Goal: Check status: Check status

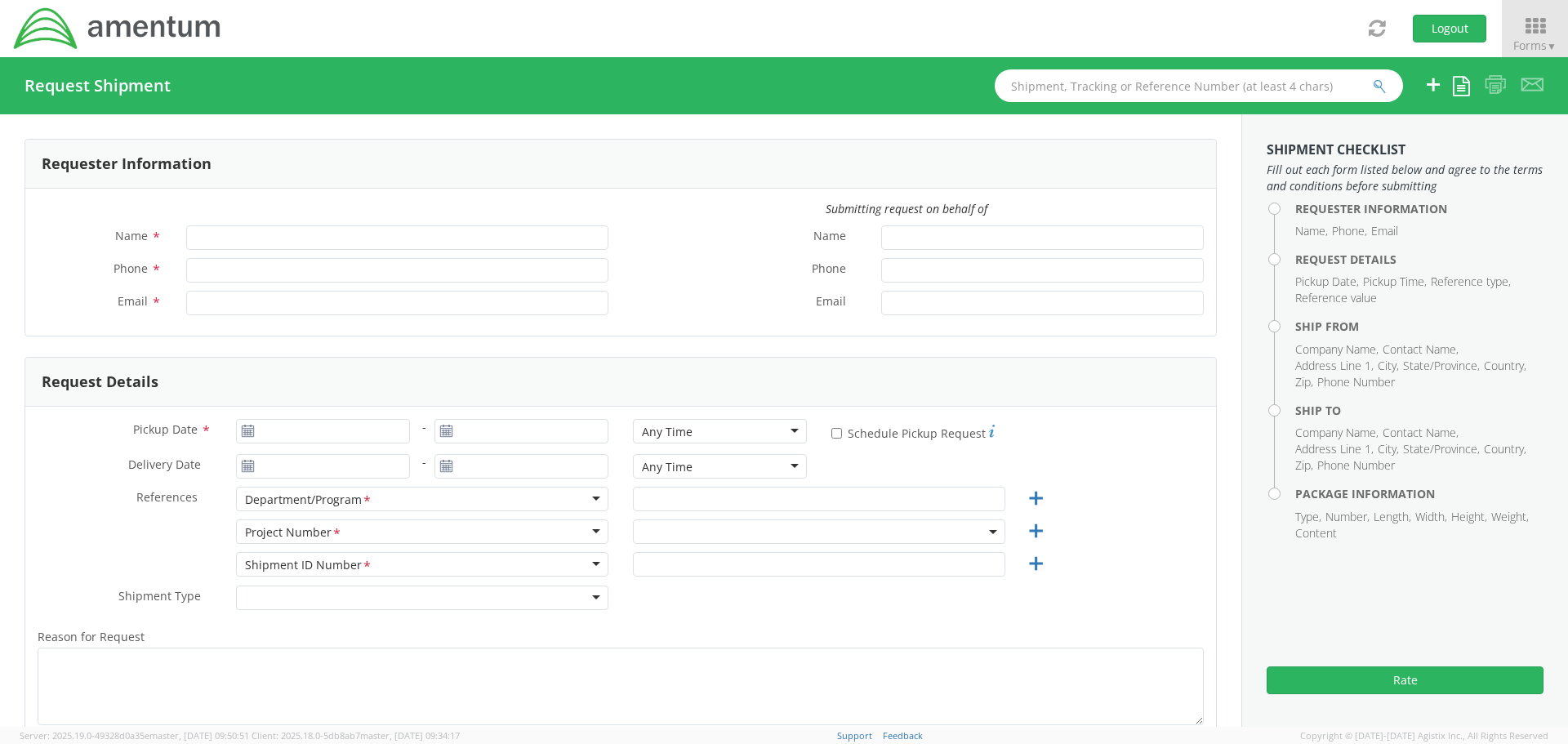
type input "Sally Wilson"
type input "850-279-6646"
type input "[PERSON_NAME][EMAIL_ADDRESS][PERSON_NAME][DOMAIN_NAME]"
select select "7236.04.OVHD.00.000000.00"
click at [1539, 42] on span "Forms ▼" at bounding box center [1534, 46] width 43 height 16
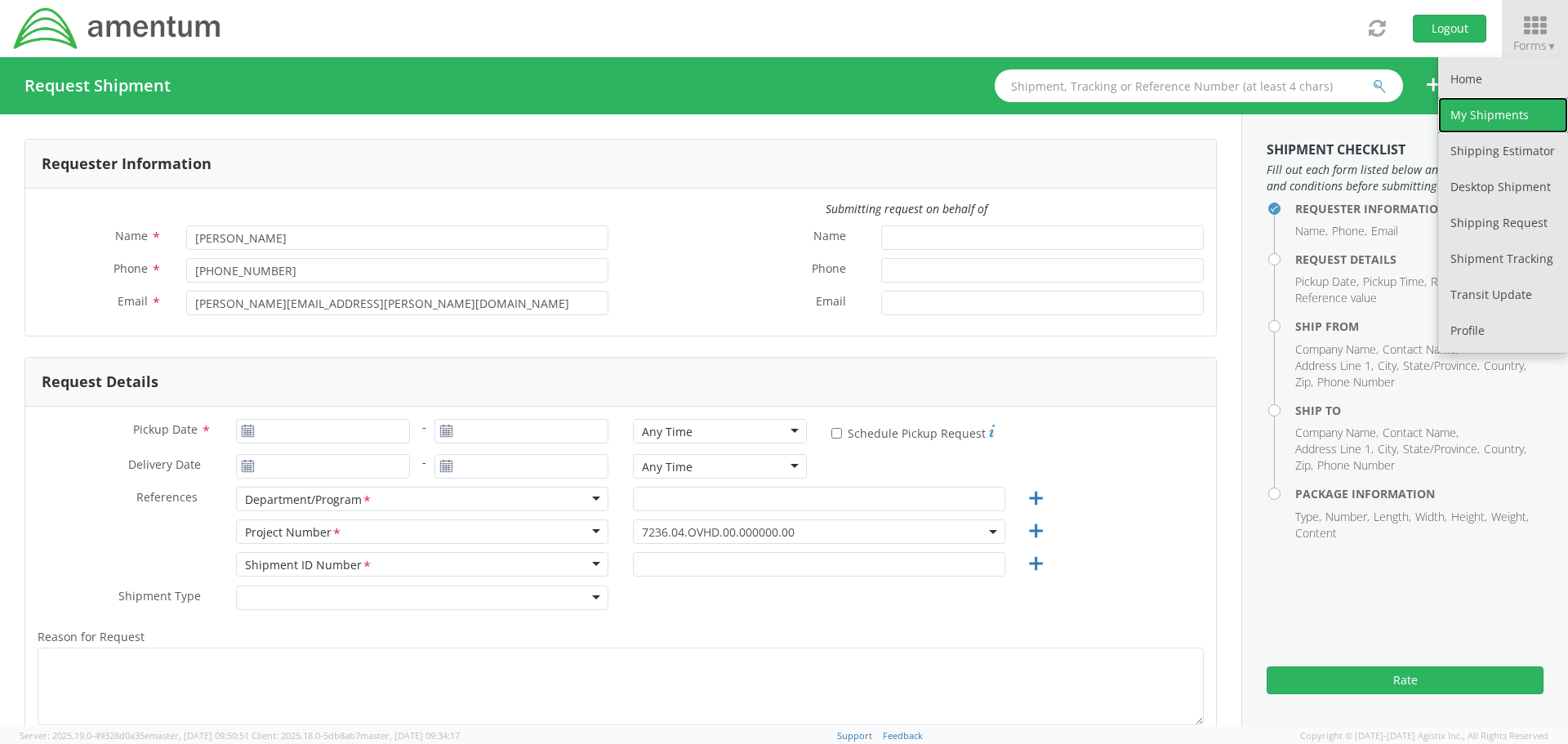
click at [1486, 110] on link "My Shipments" at bounding box center [1503, 115] width 130 height 36
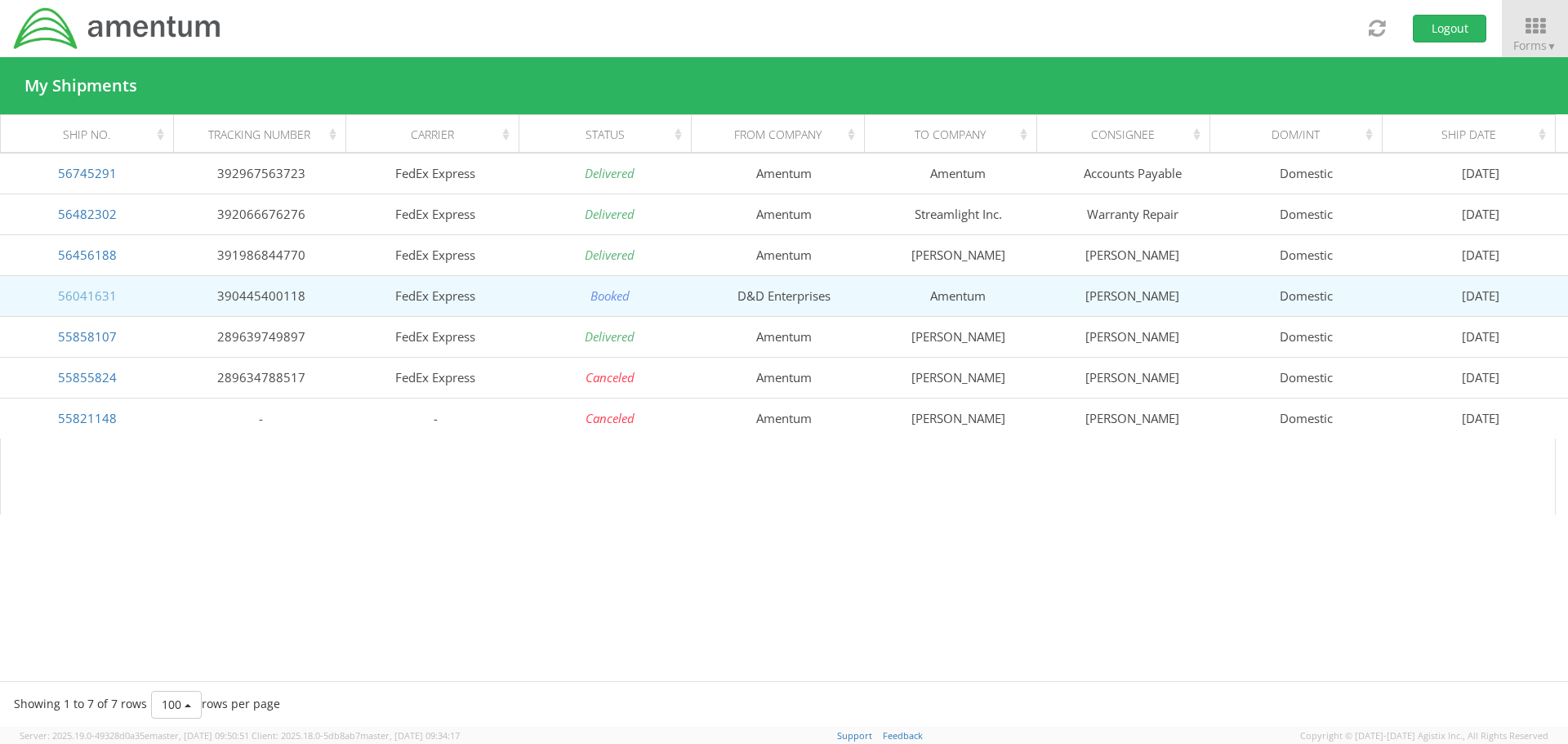
click at [102, 295] on link "56041631" at bounding box center [87, 296] width 59 height 16
click at [609, 296] on icon "Booked" at bounding box center [610, 296] width 39 height 16
click at [96, 299] on link "56041631" at bounding box center [87, 296] width 59 height 16
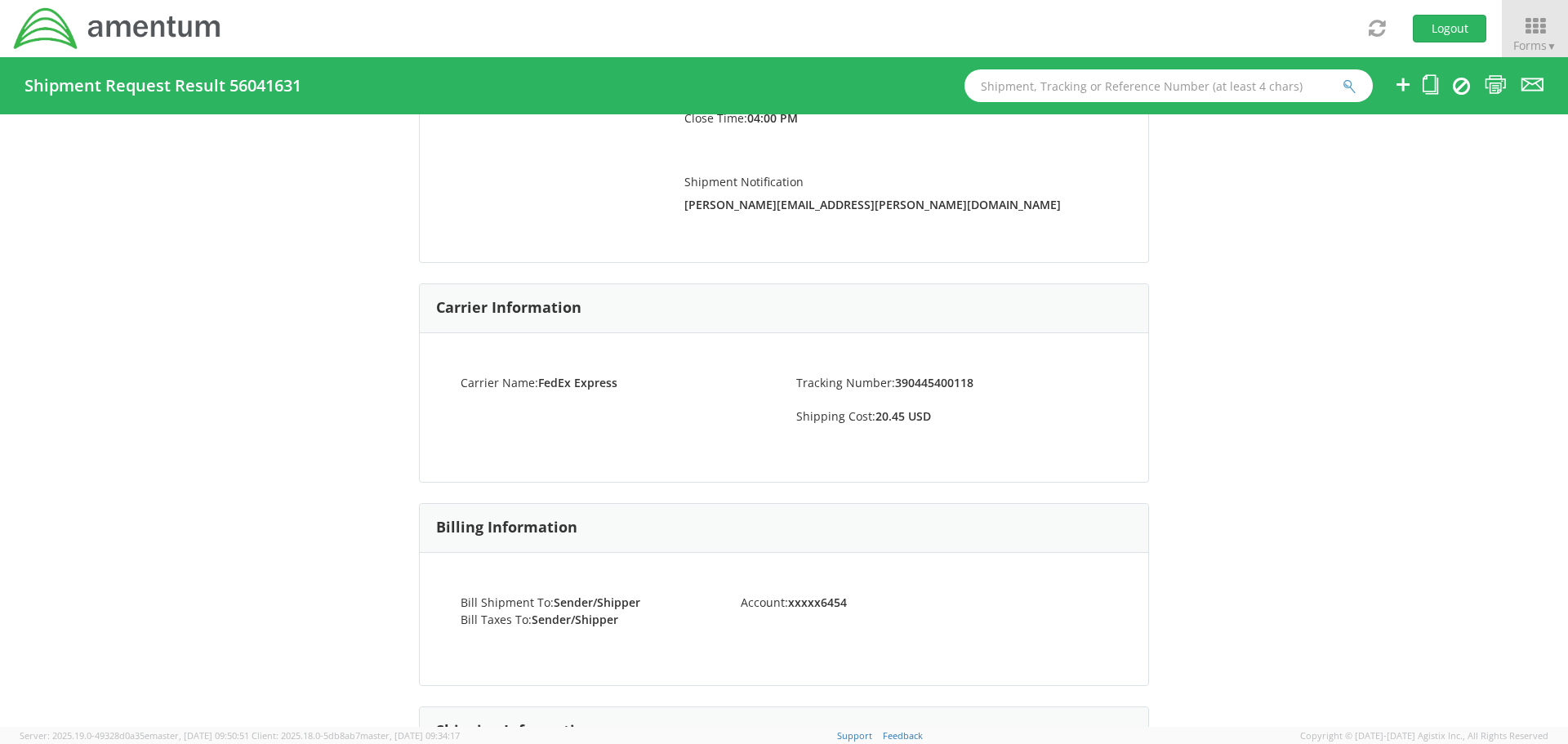
scroll to position [735, 0]
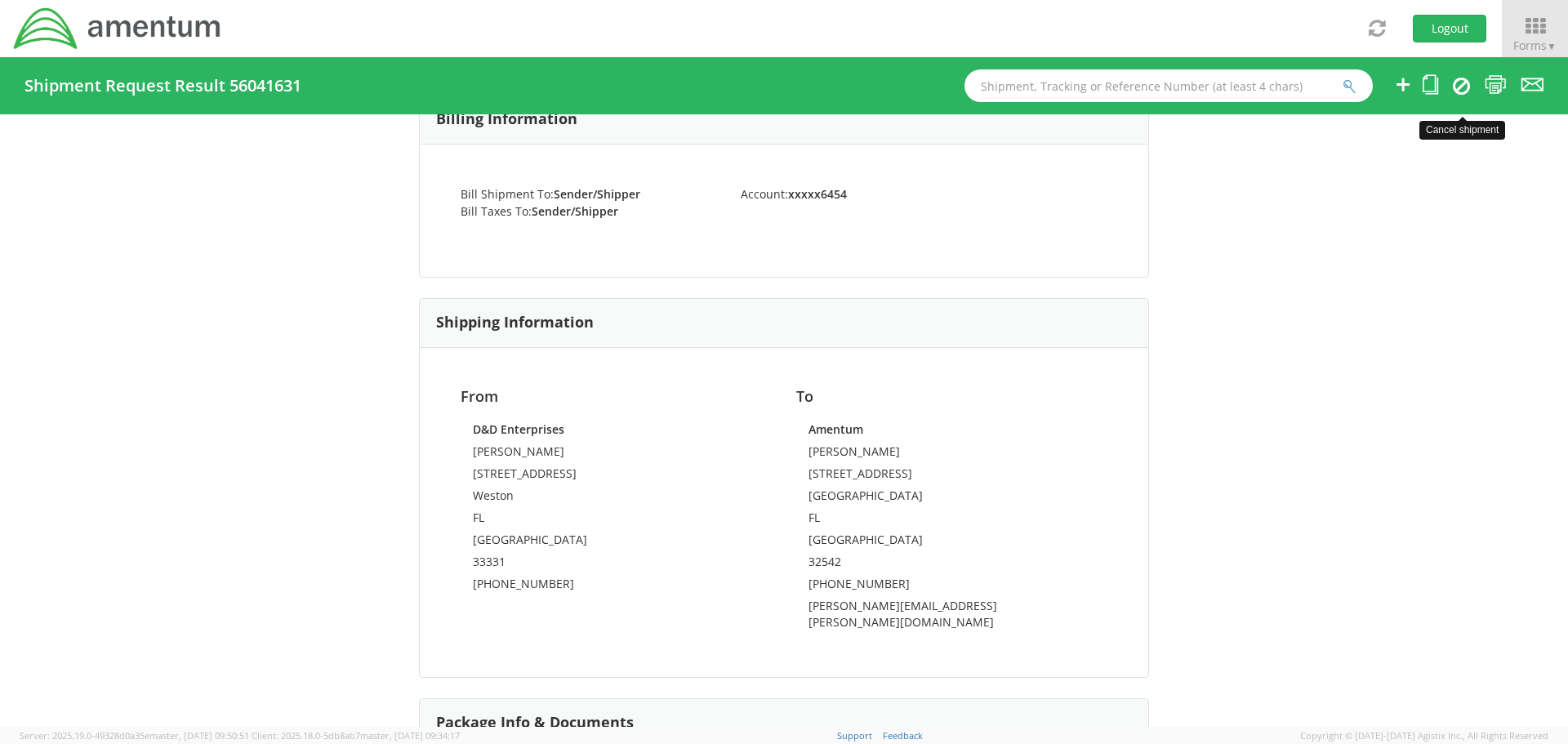
click at [1469, 82] on icon at bounding box center [1461, 86] width 17 height 20
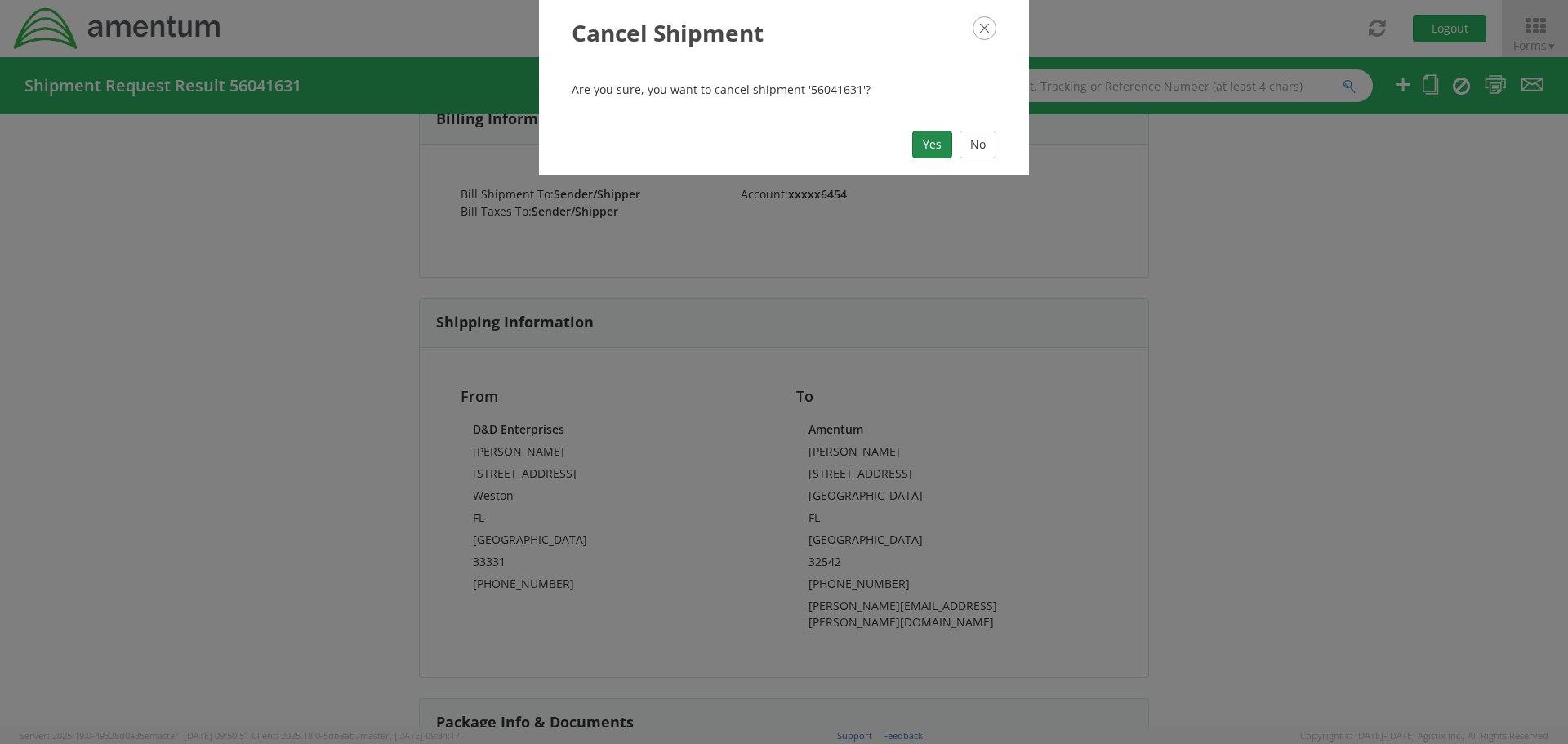
click at [929, 150] on button "Yes" at bounding box center [932, 145] width 40 height 28
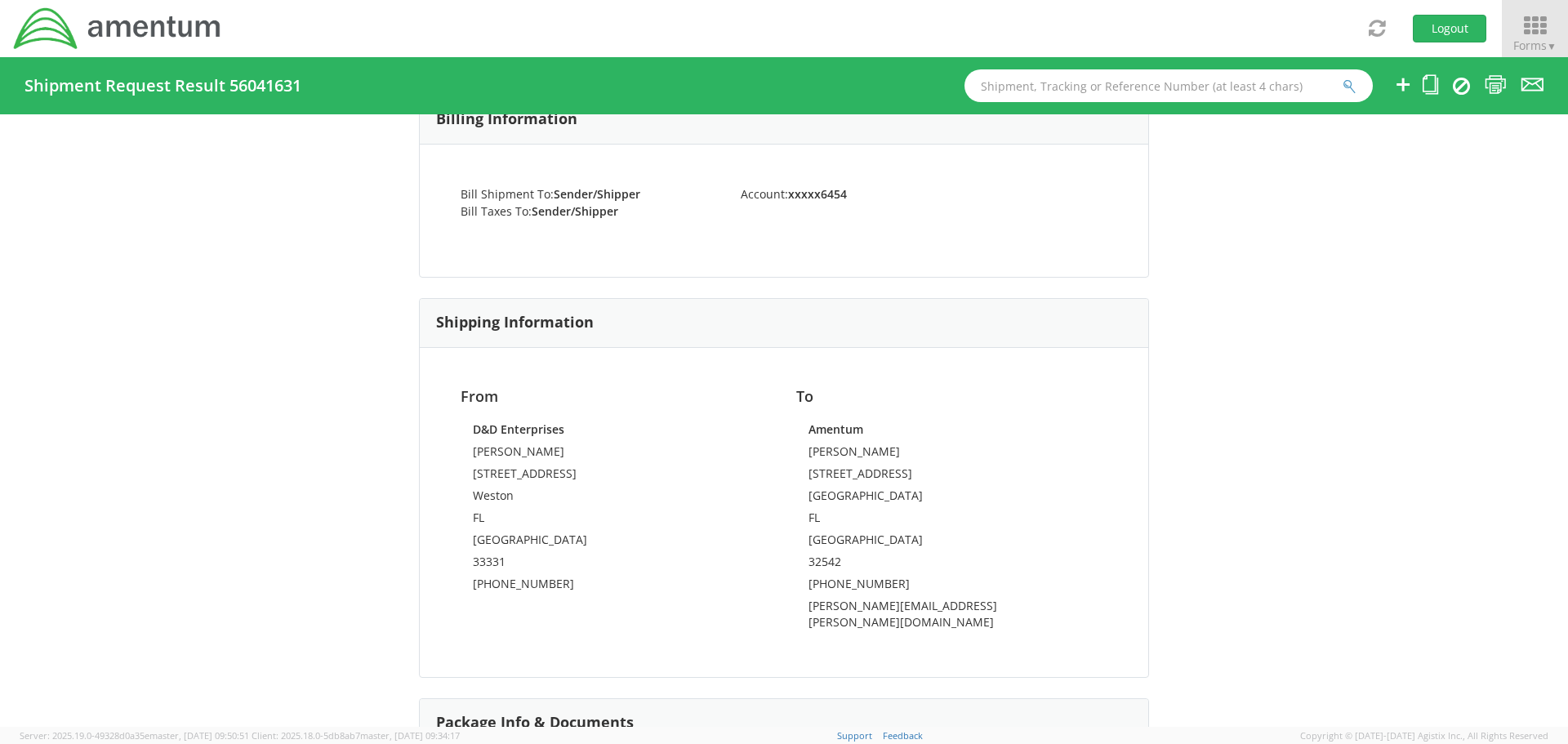
click at [1545, 25] on icon at bounding box center [1535, 26] width 76 height 23
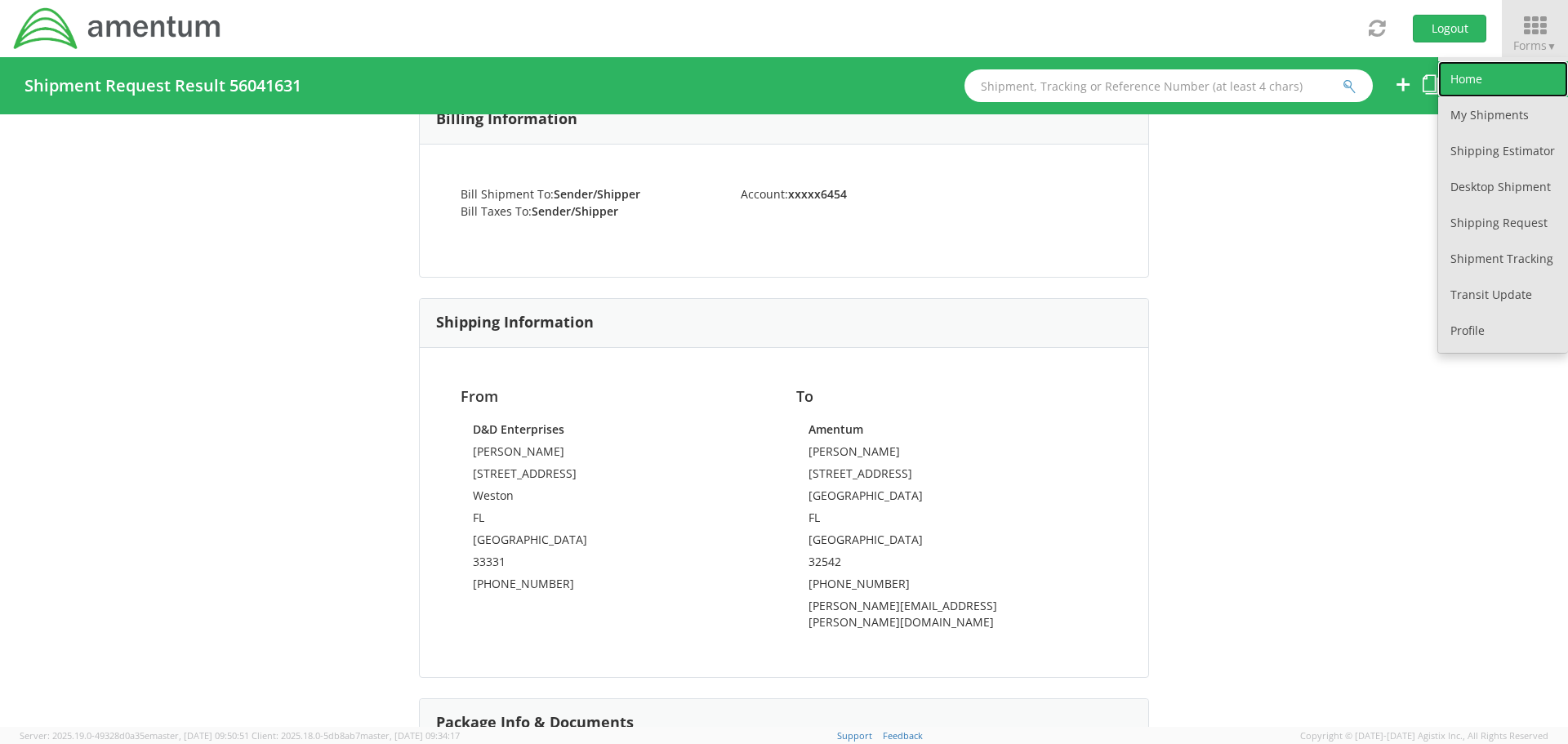
click at [1473, 76] on link "Home" at bounding box center [1503, 79] width 130 height 36
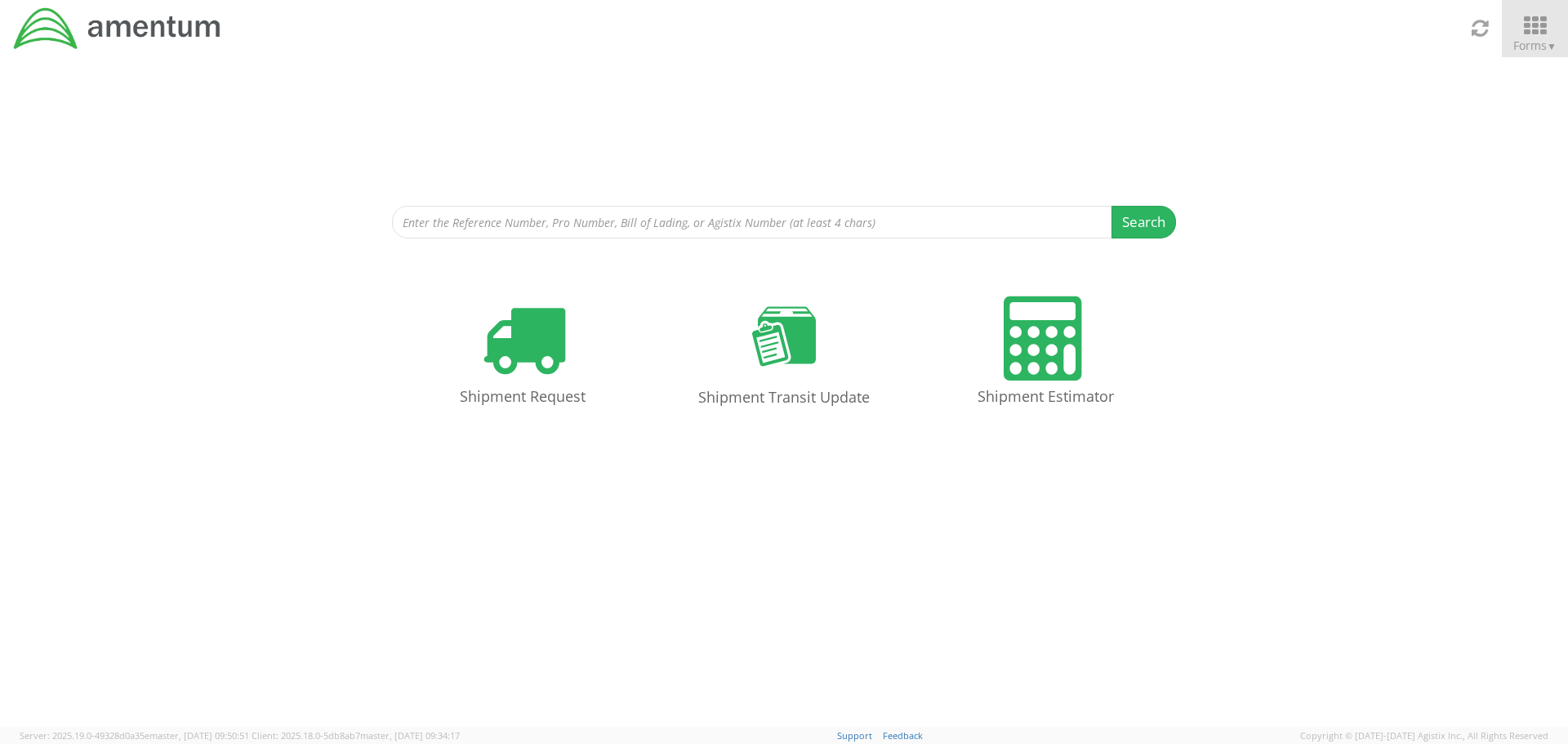
click at [1534, 26] on icon at bounding box center [1535, 26] width 76 height 23
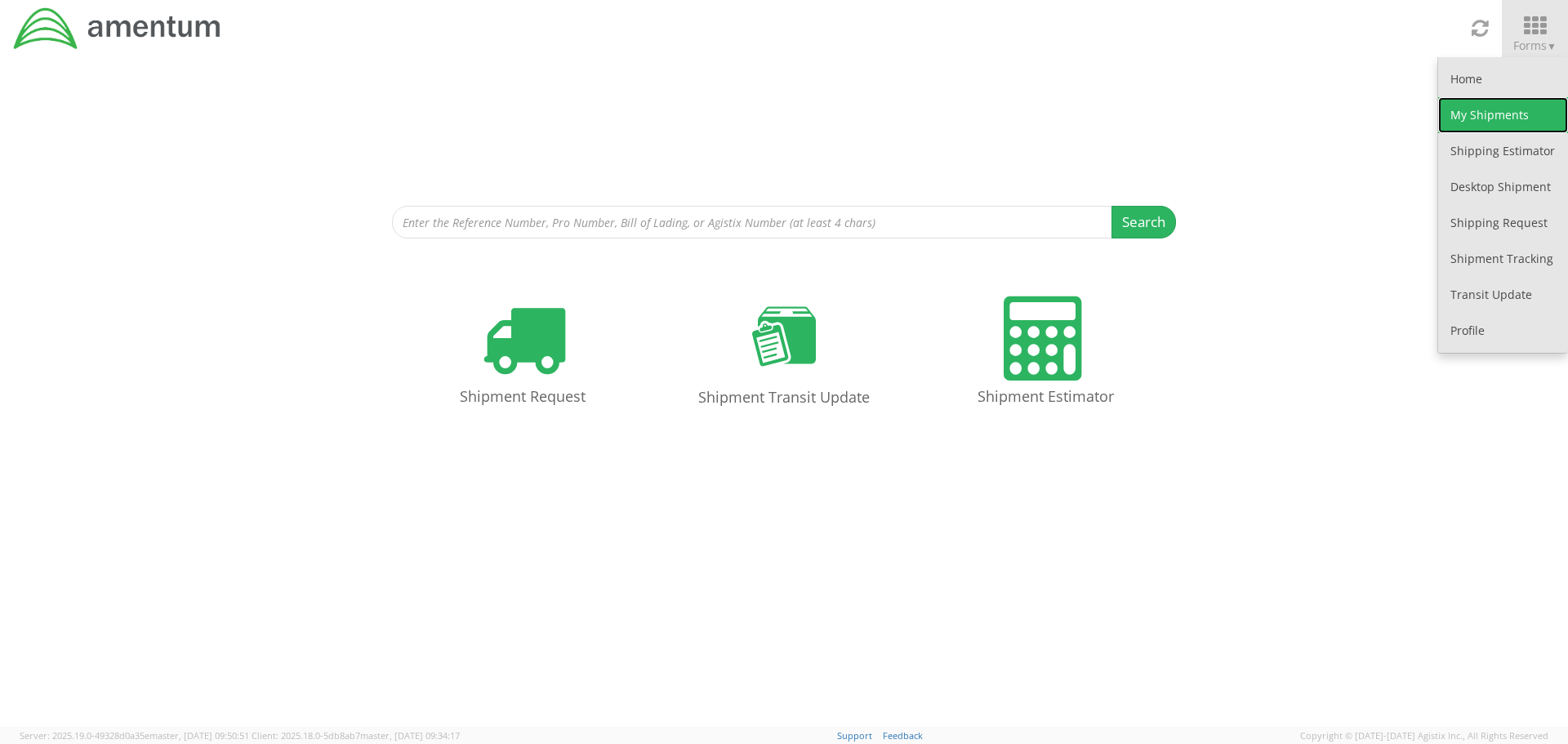
click at [1513, 115] on link "My Shipments" at bounding box center [1503, 115] width 130 height 36
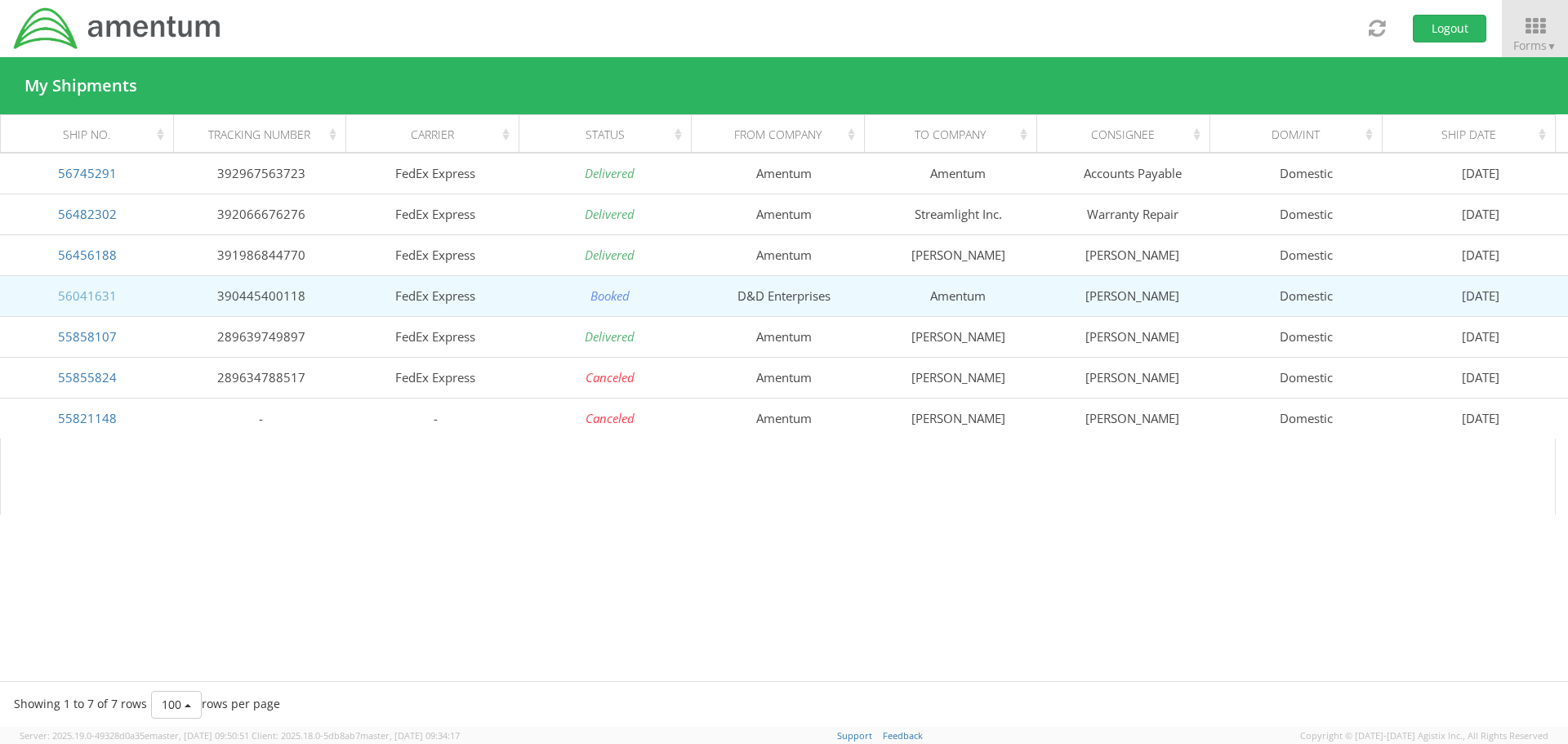
click at [64, 294] on link "56041631" at bounding box center [87, 296] width 59 height 16
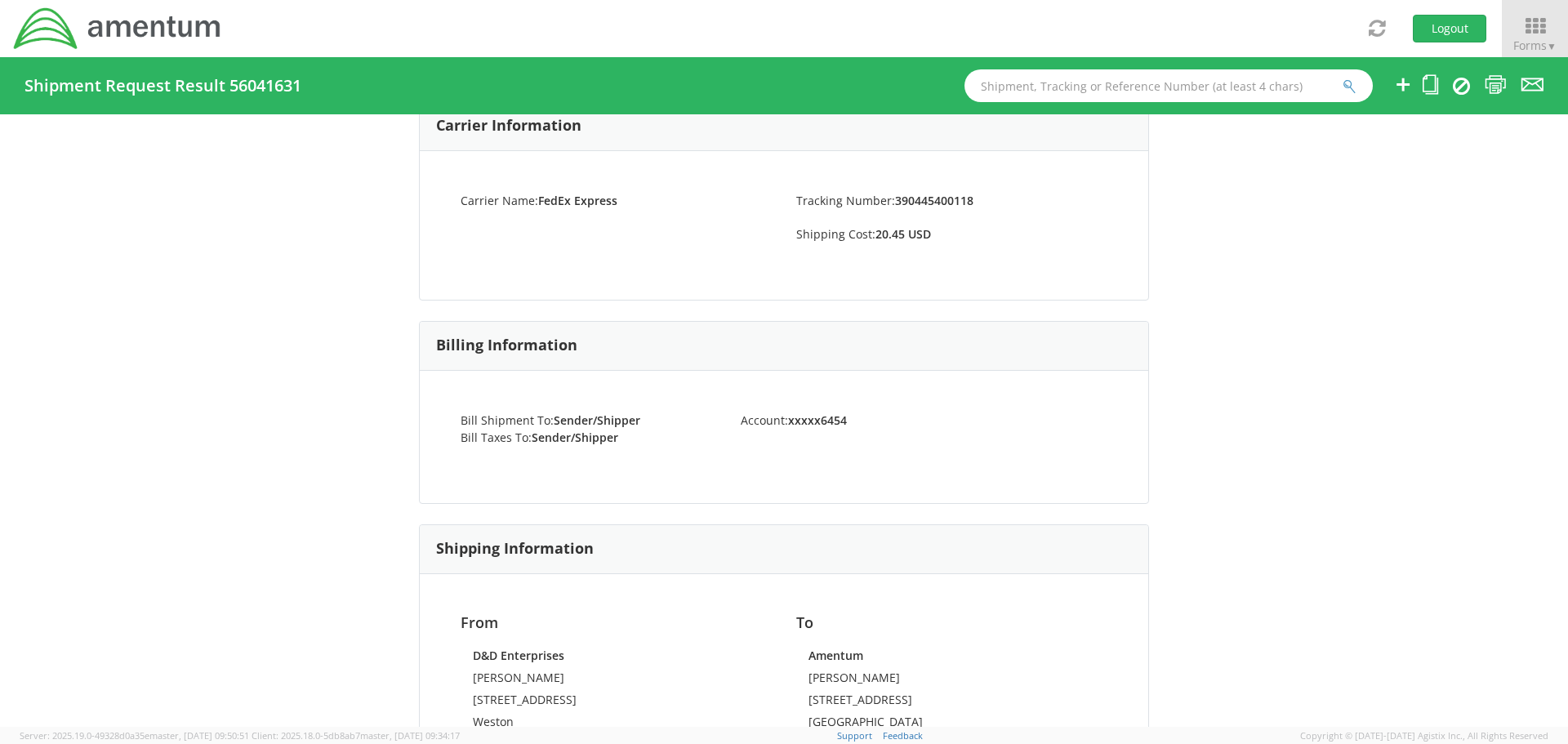
scroll to position [735, 0]
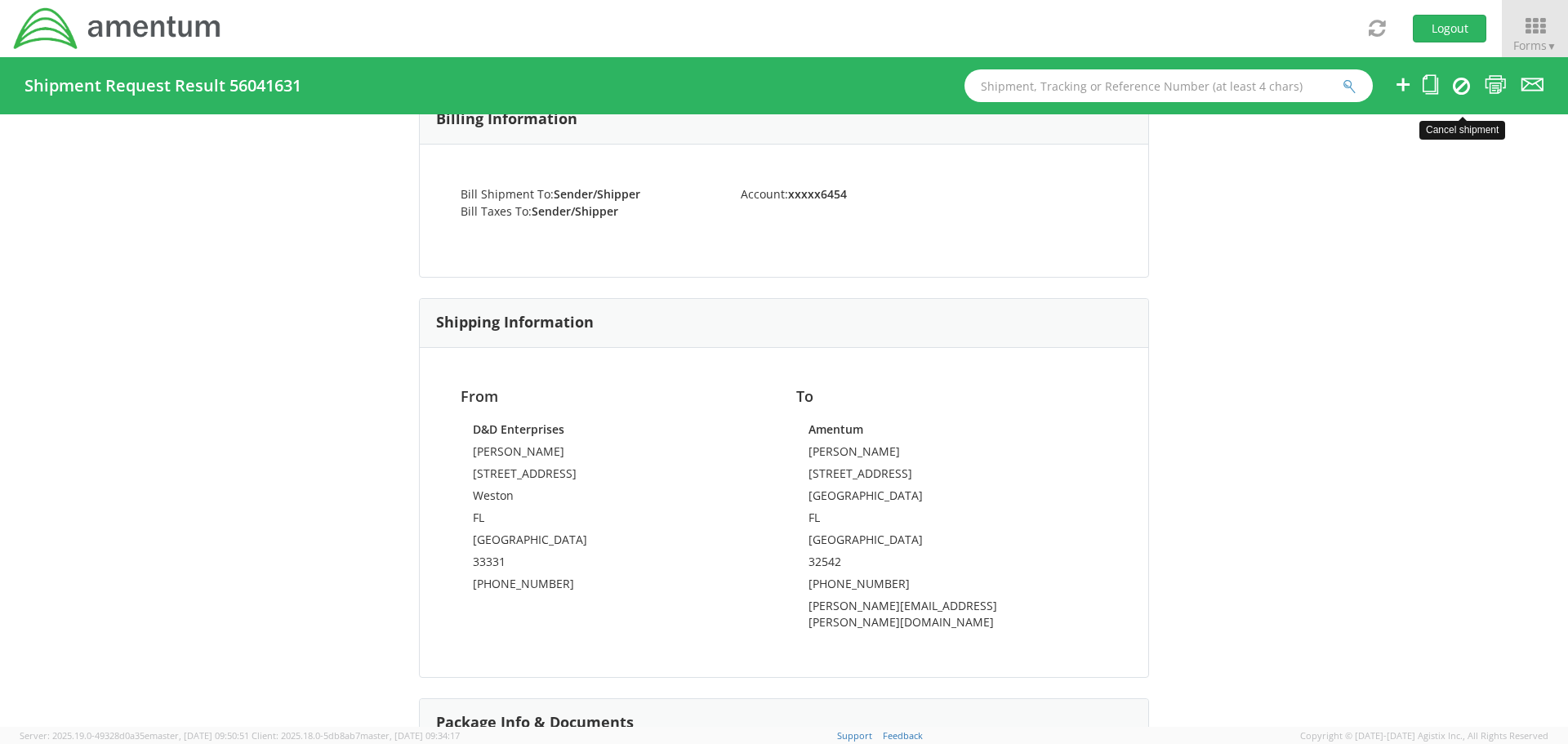
click at [1460, 81] on icon at bounding box center [1461, 86] width 17 height 20
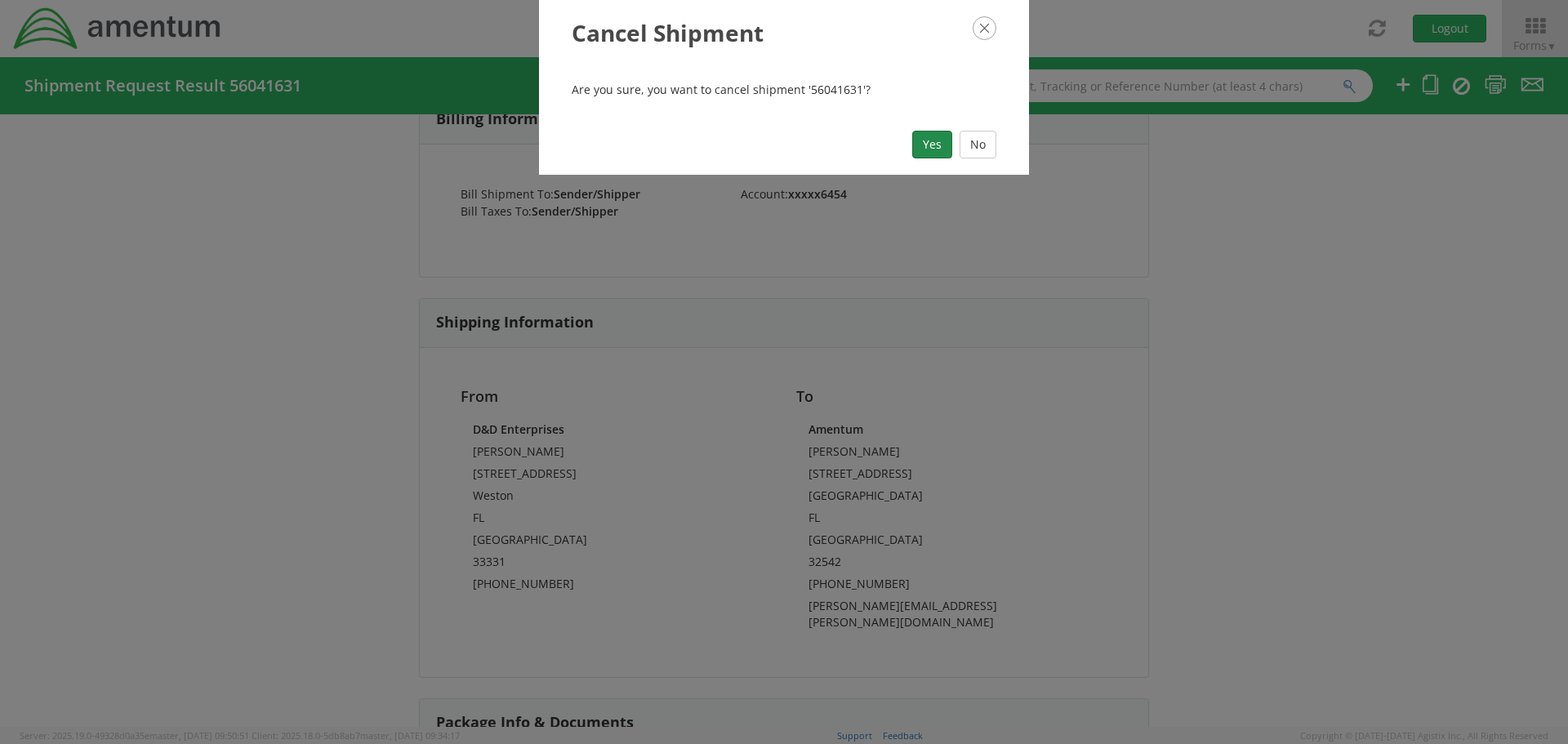
click at [934, 137] on button "Yes" at bounding box center [932, 145] width 40 height 28
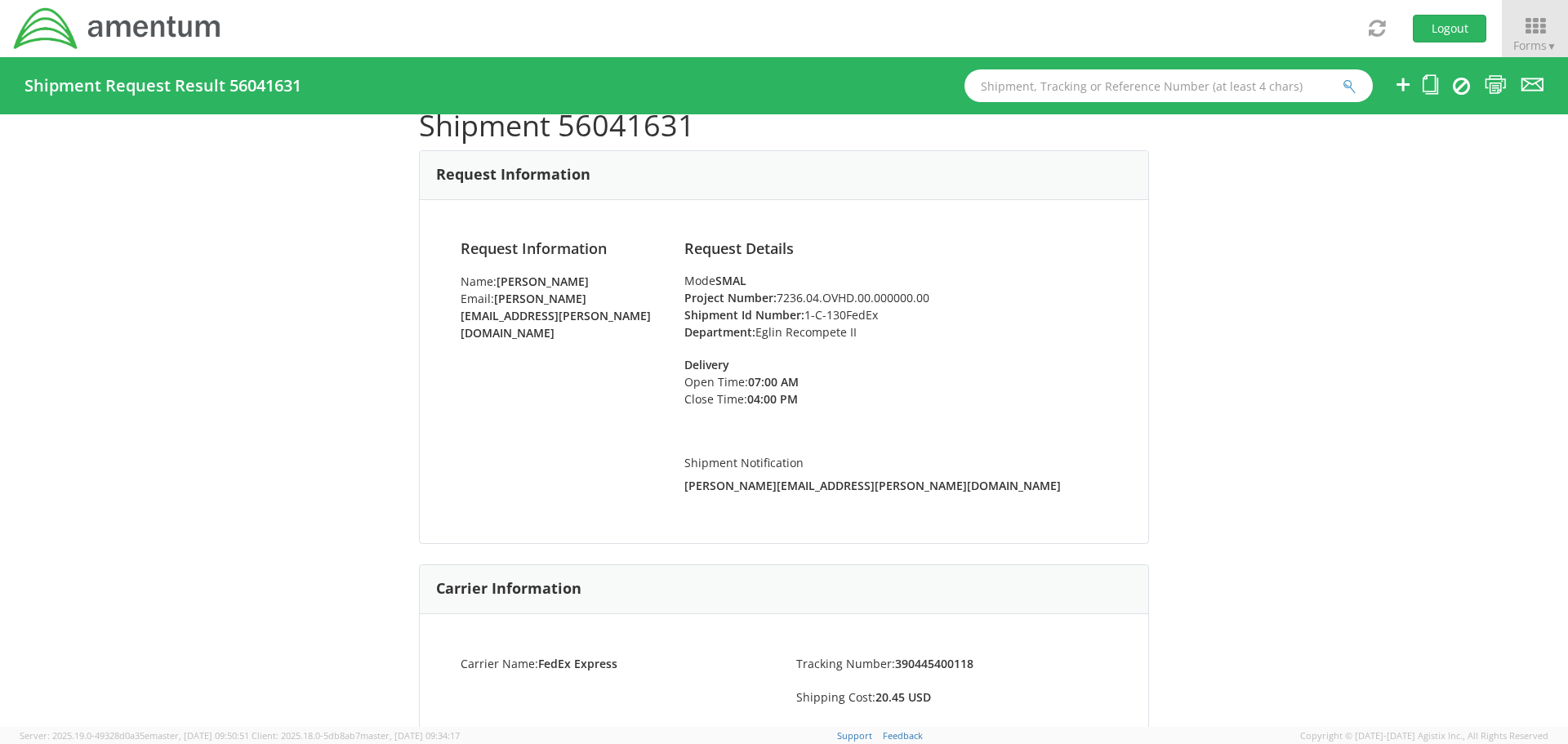
scroll to position [0, 0]
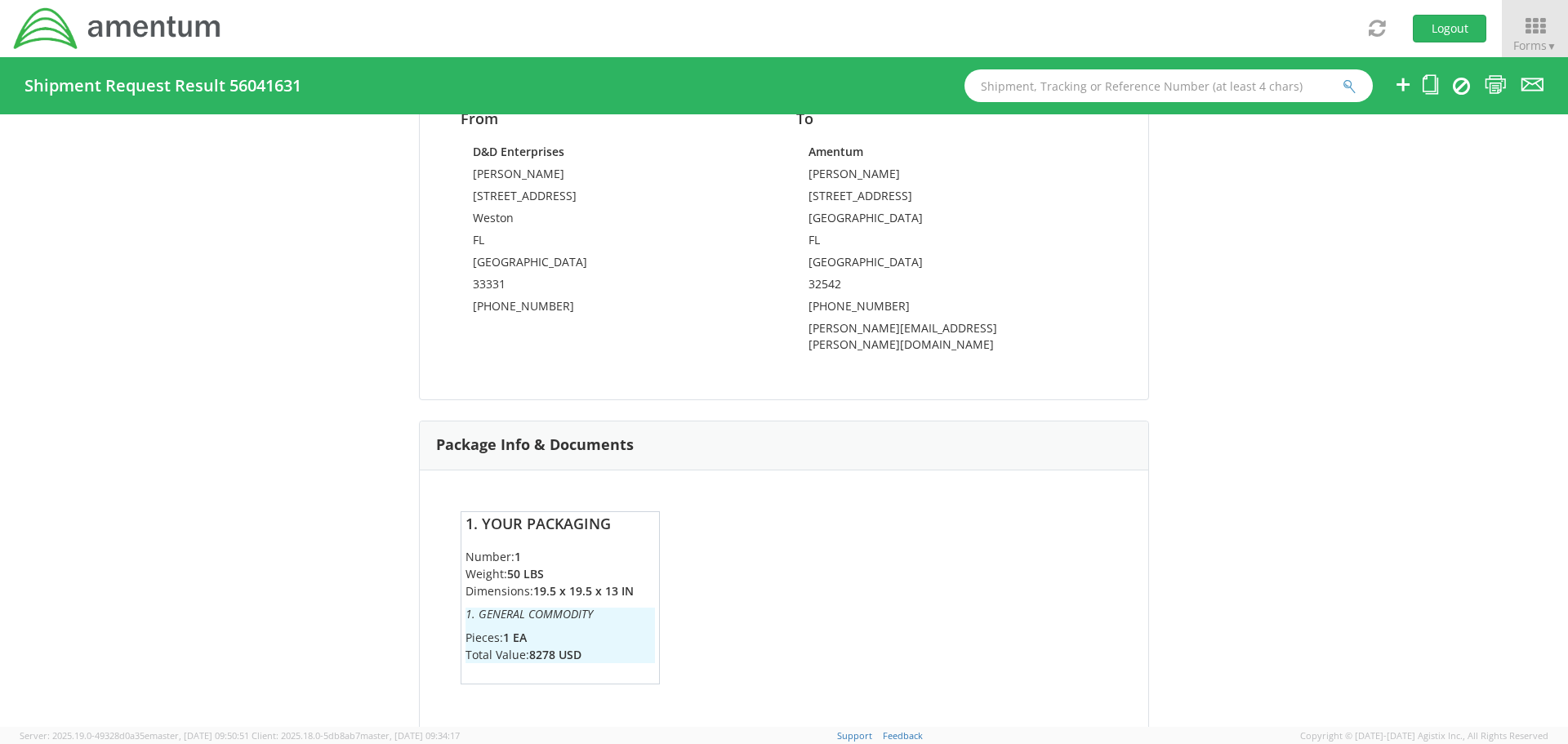
scroll to position [1021, 0]
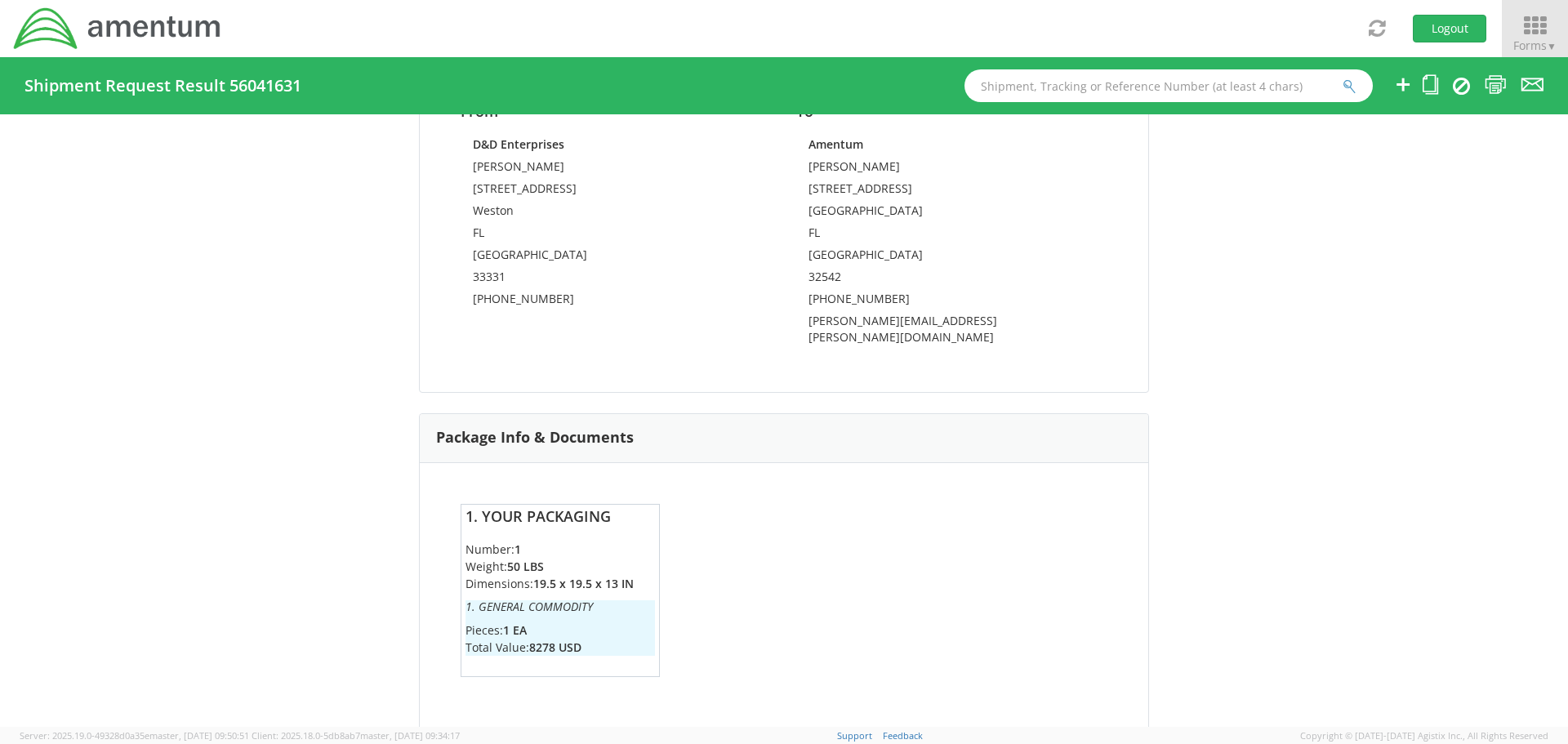
click at [1533, 43] on span "Forms ▼" at bounding box center [1534, 46] width 43 height 16
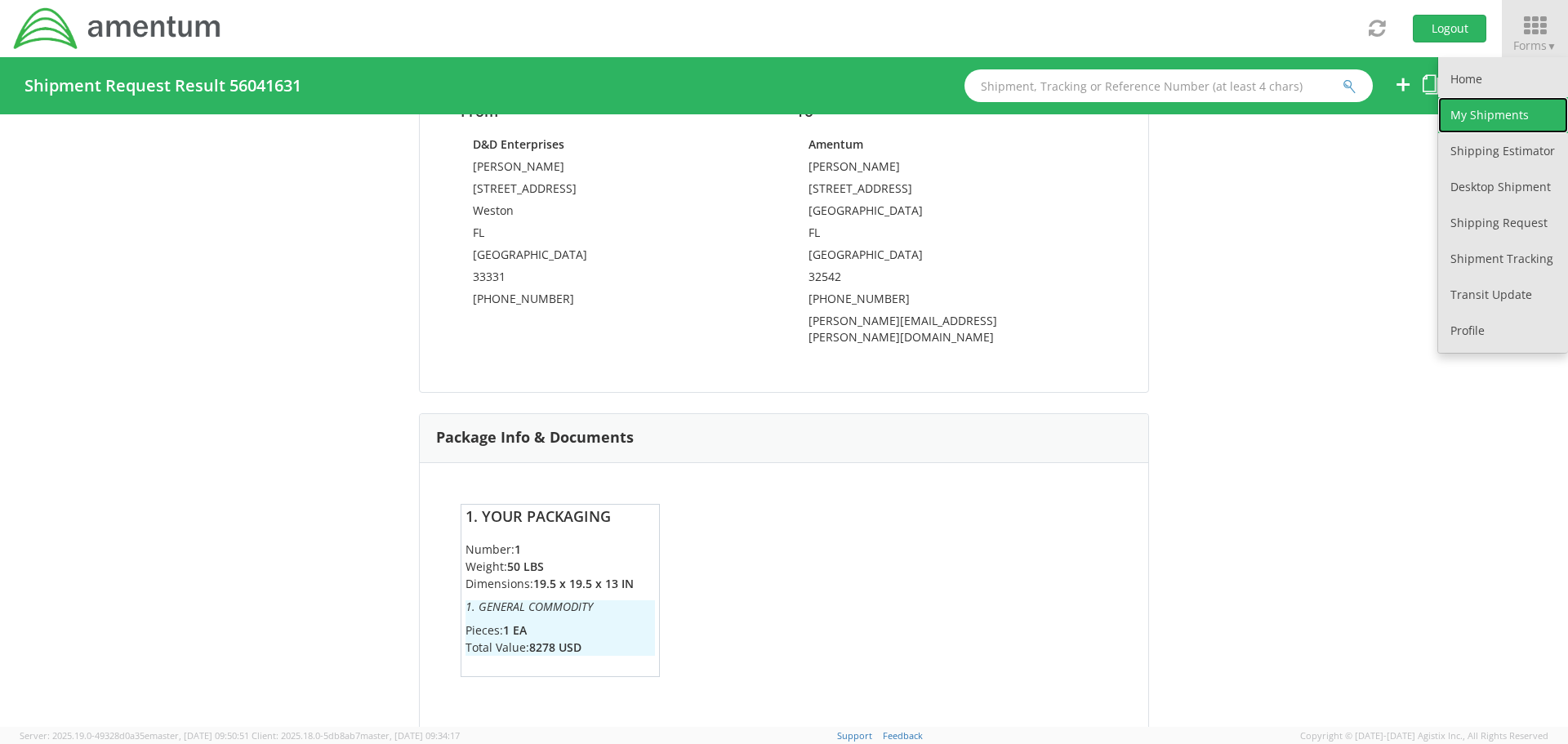
click at [1515, 111] on link "My Shipments" at bounding box center [1503, 115] width 130 height 36
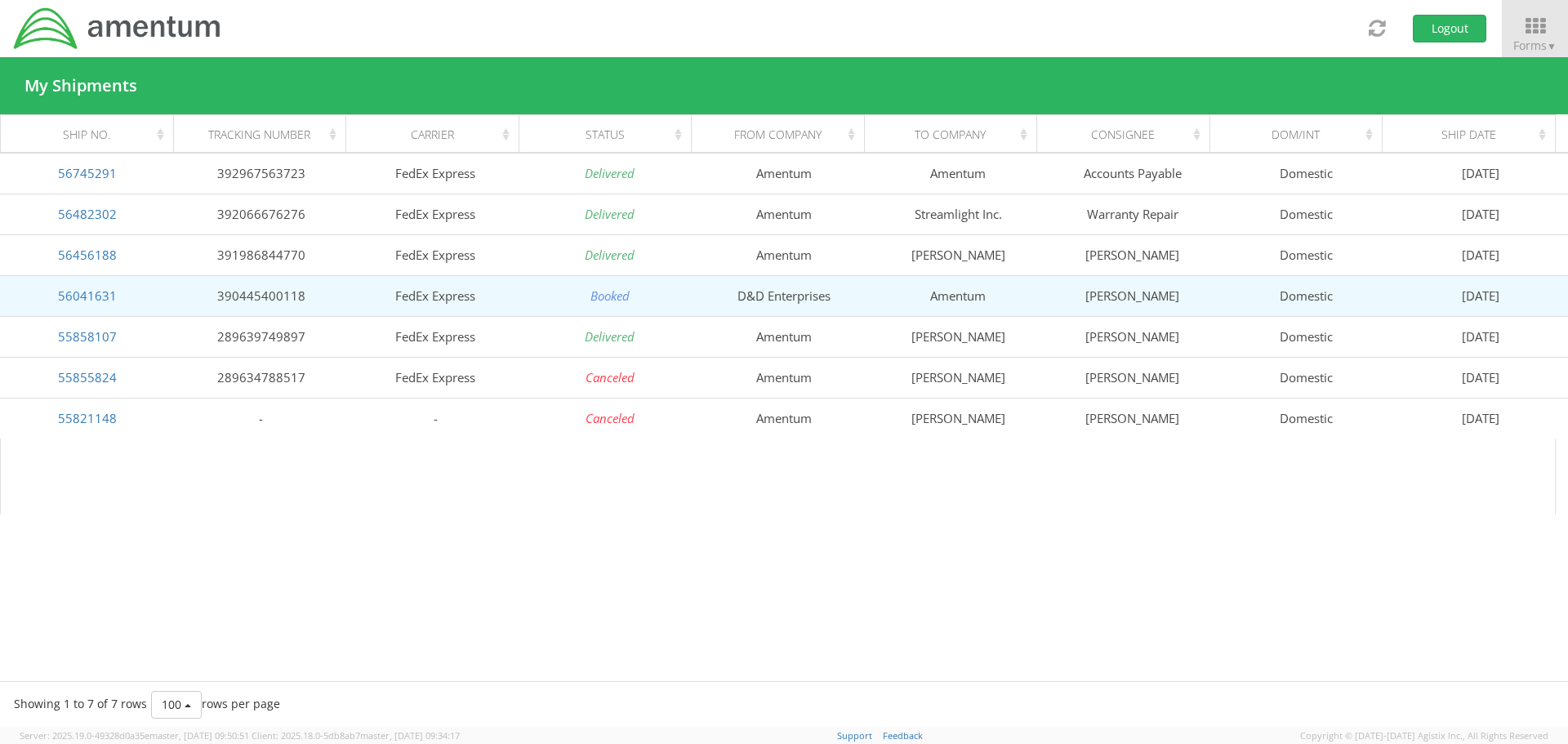
click at [609, 301] on icon "Booked" at bounding box center [610, 296] width 39 height 16
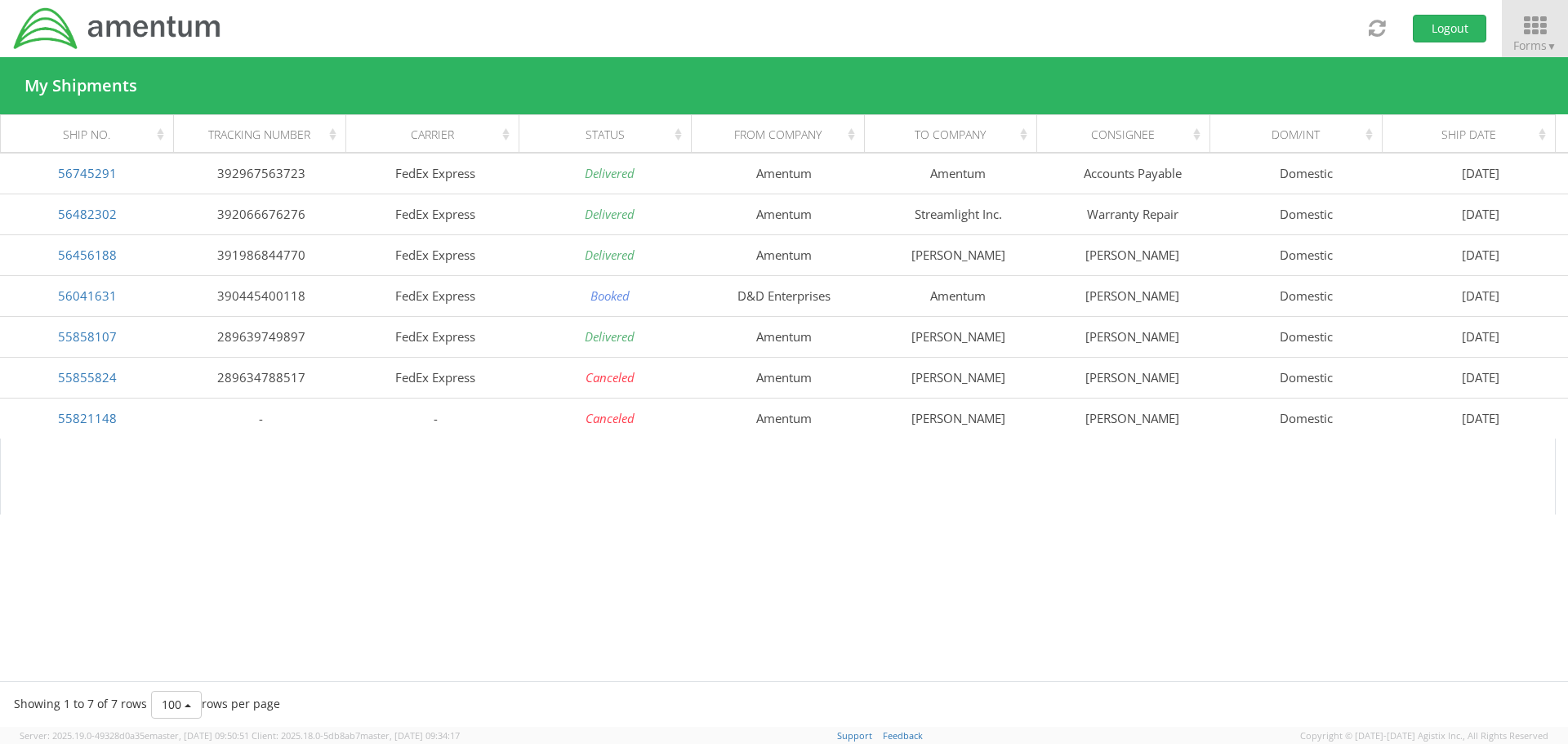
click at [1547, 41] on span "▼" at bounding box center [1552, 46] width 10 height 14
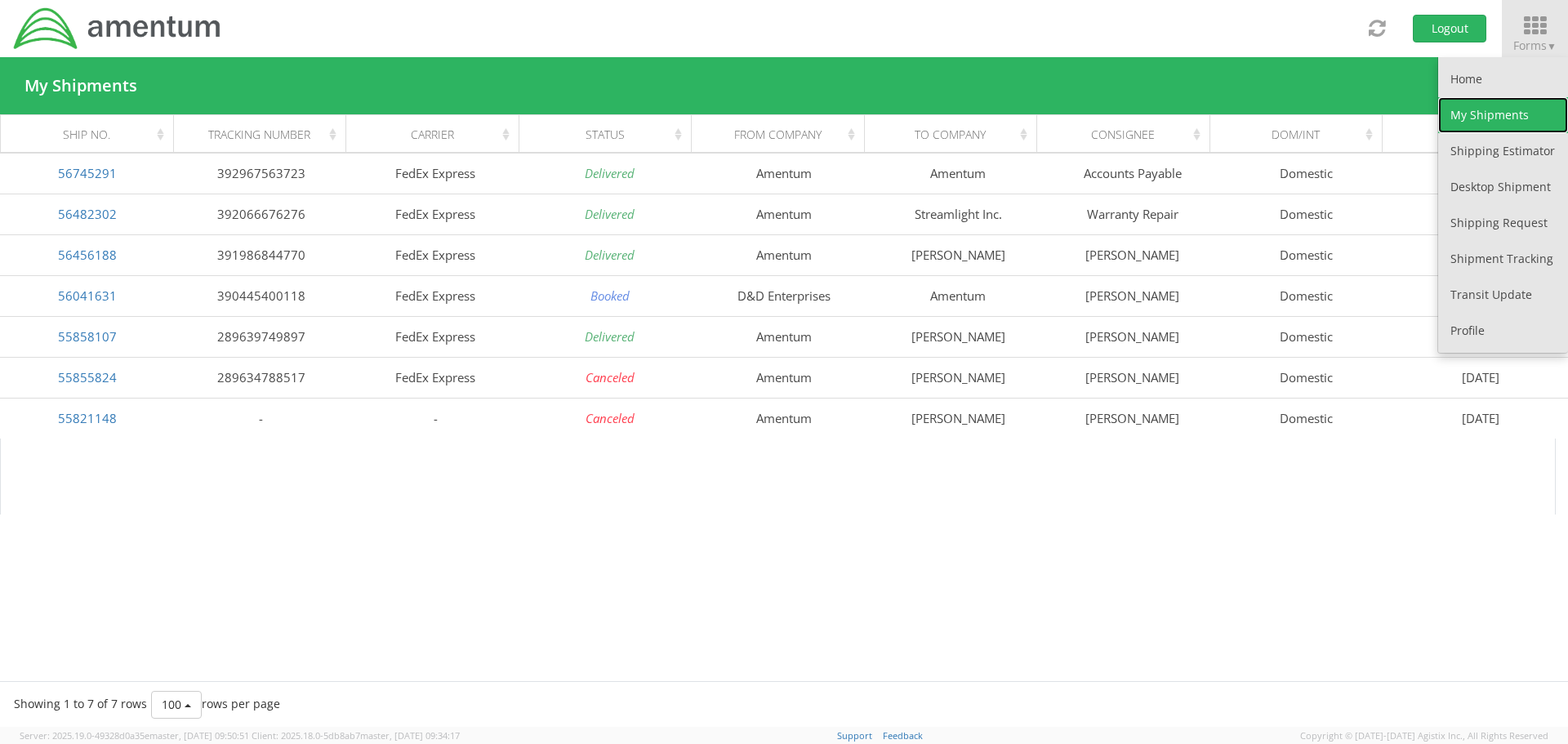
click at [1490, 105] on link "My Shipments" at bounding box center [1503, 115] width 130 height 36
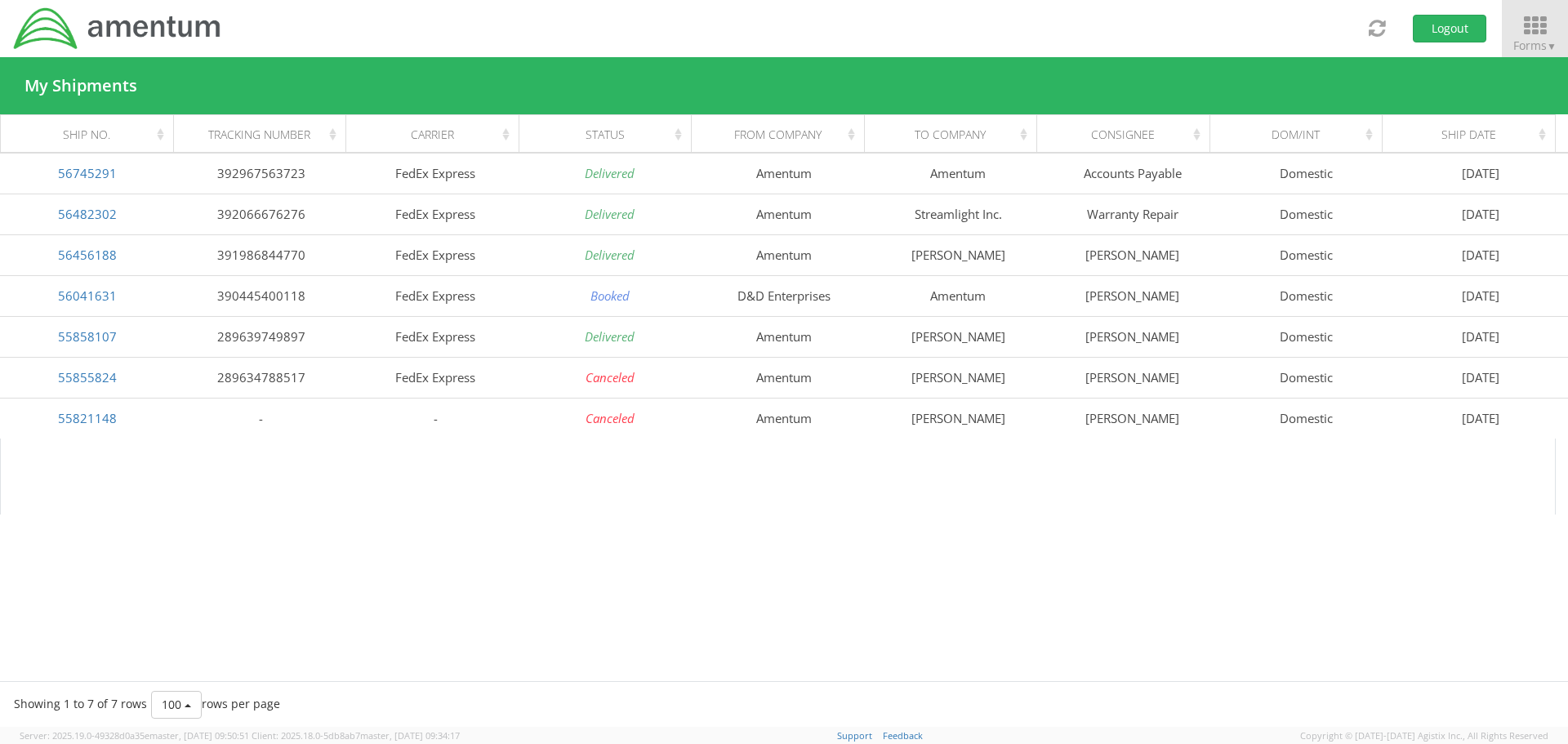
click at [1536, 38] on span "Forms ▼" at bounding box center [1534, 46] width 43 height 16
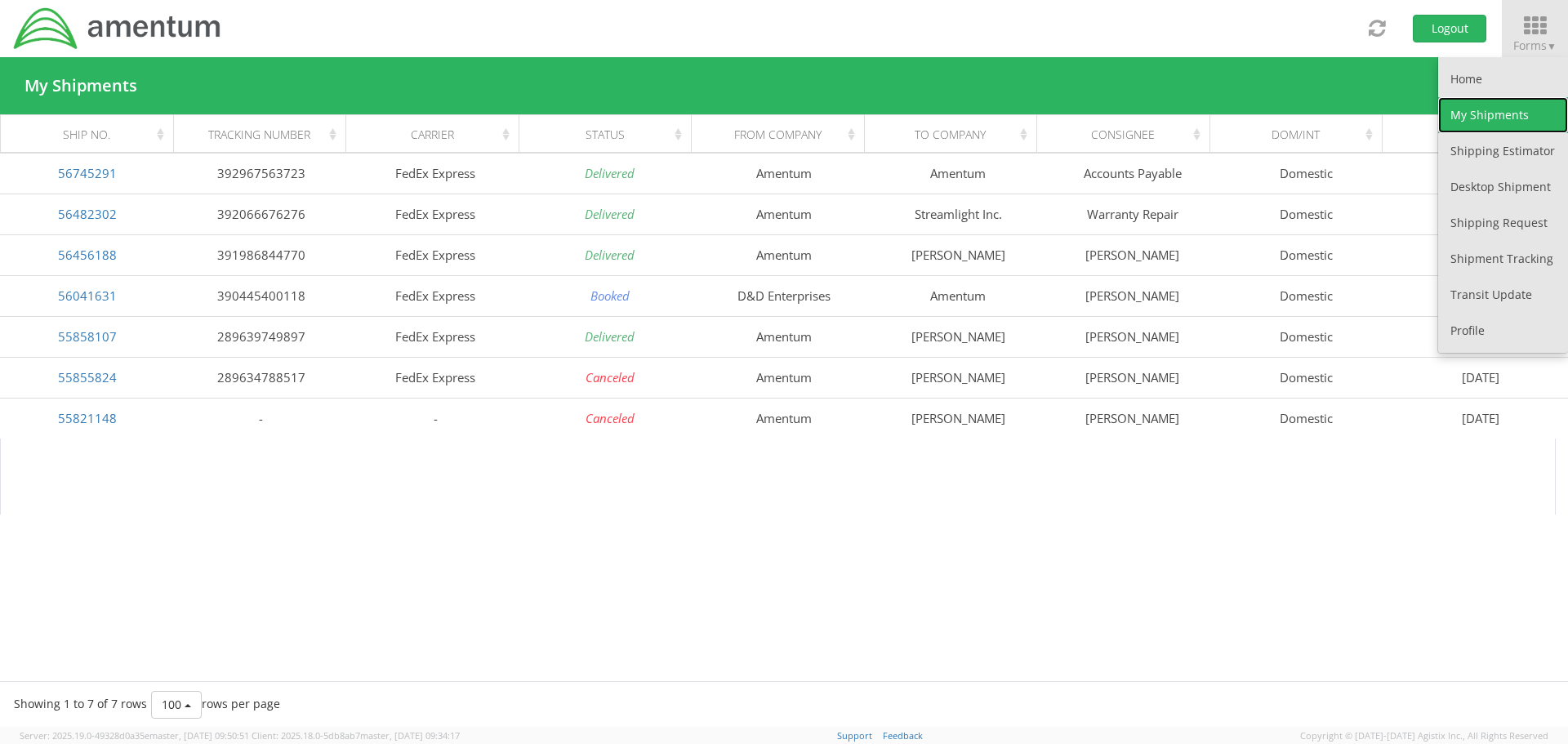
click at [1501, 121] on link "My Shipments" at bounding box center [1503, 115] width 130 height 36
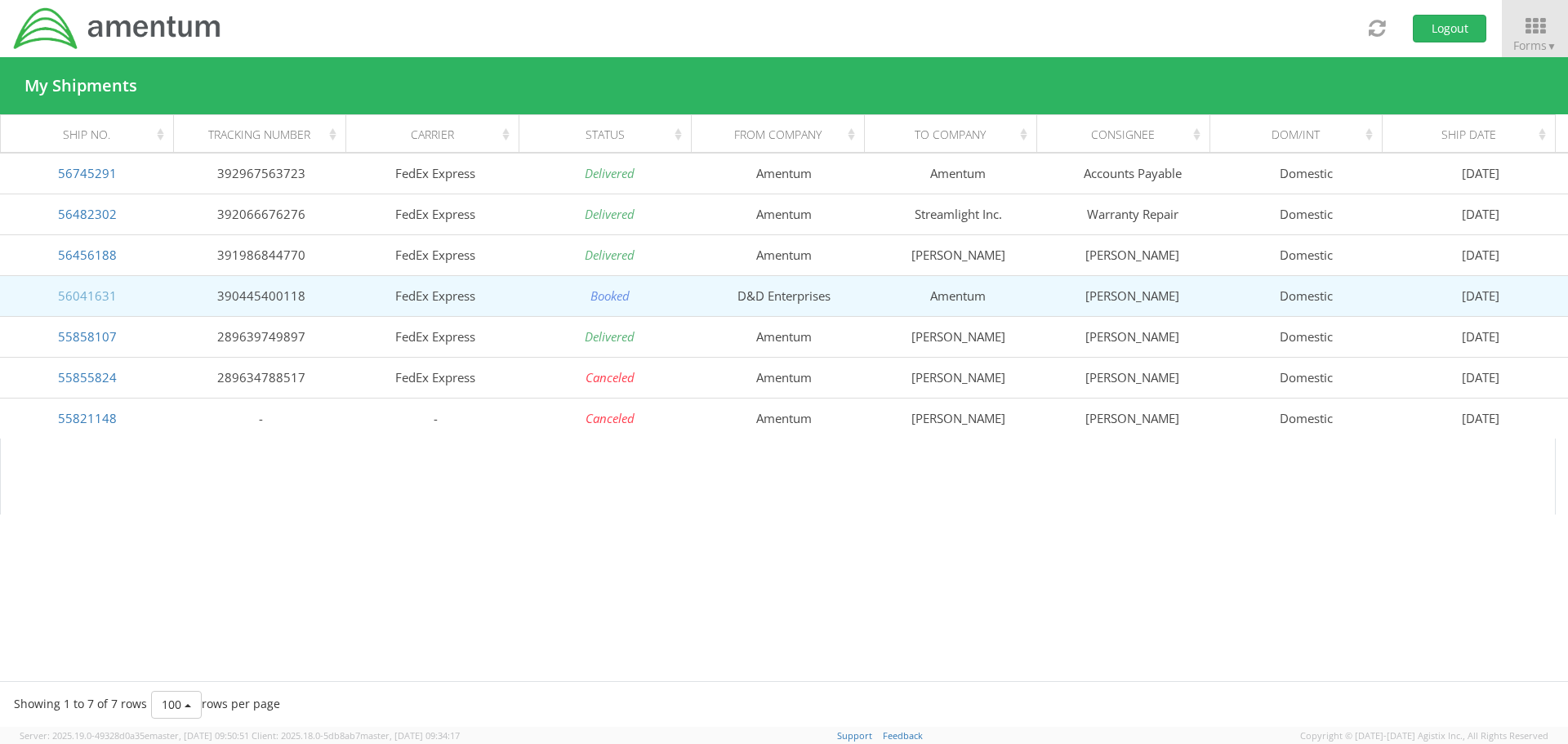
click at [89, 295] on link "56041631" at bounding box center [87, 296] width 59 height 16
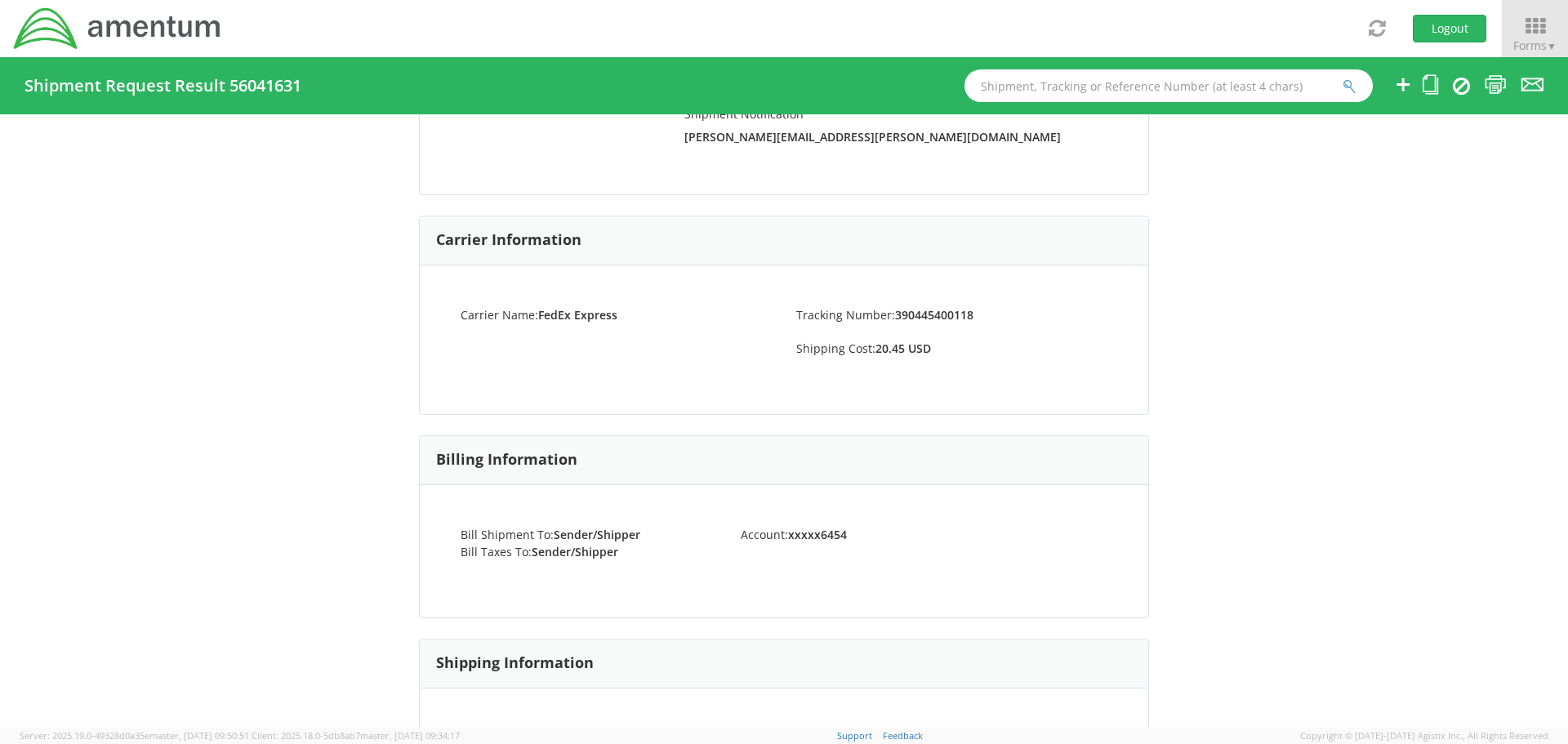
scroll to position [654, 0]
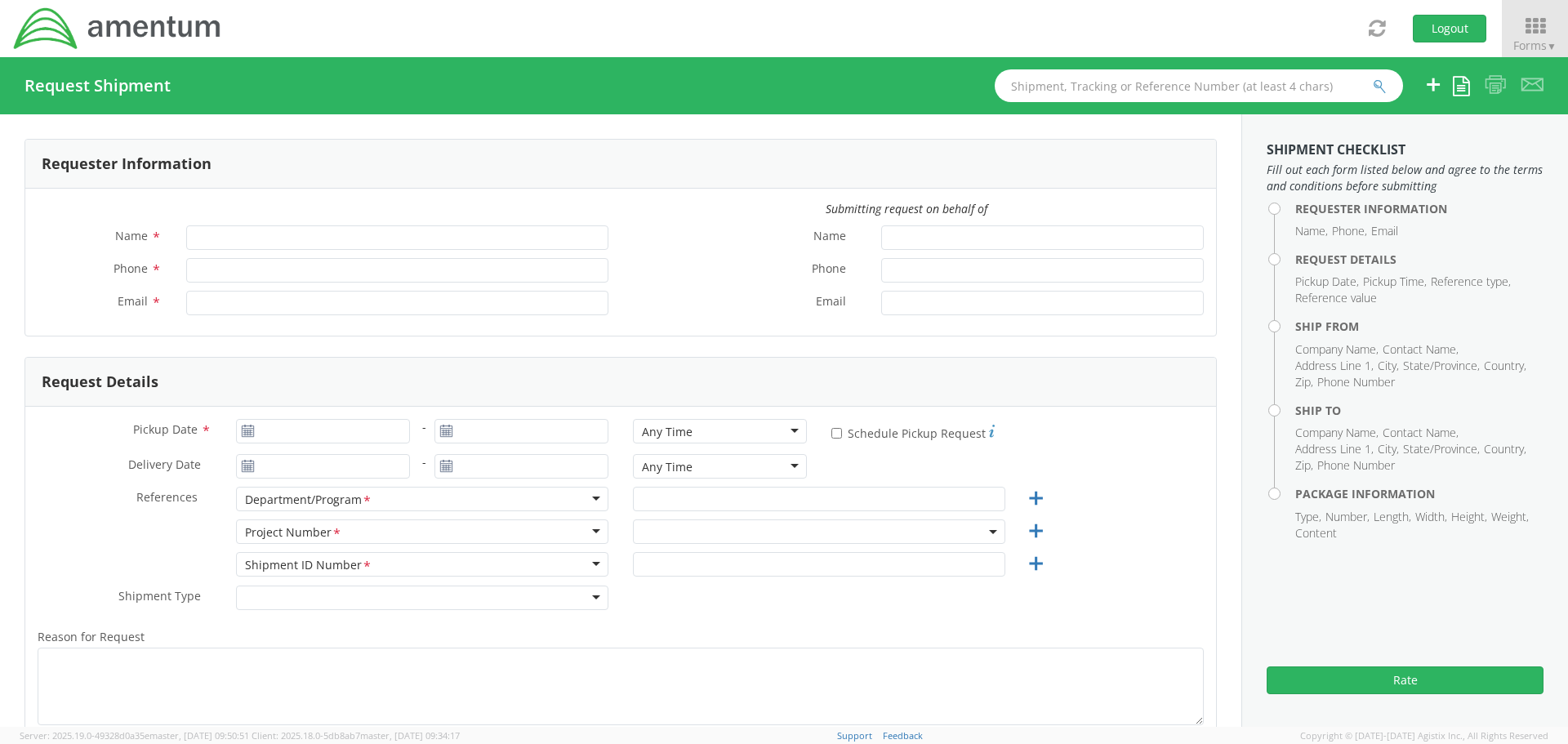
type input "[PERSON_NAME]"
type input "[PHONE_NUMBER]"
type input "[PERSON_NAME][EMAIL_ADDRESS][PERSON_NAME][DOMAIN_NAME]"
select select "7236.04.OVHD.00.000000.00"
click at [1547, 41] on span "▼" at bounding box center [1552, 46] width 10 height 14
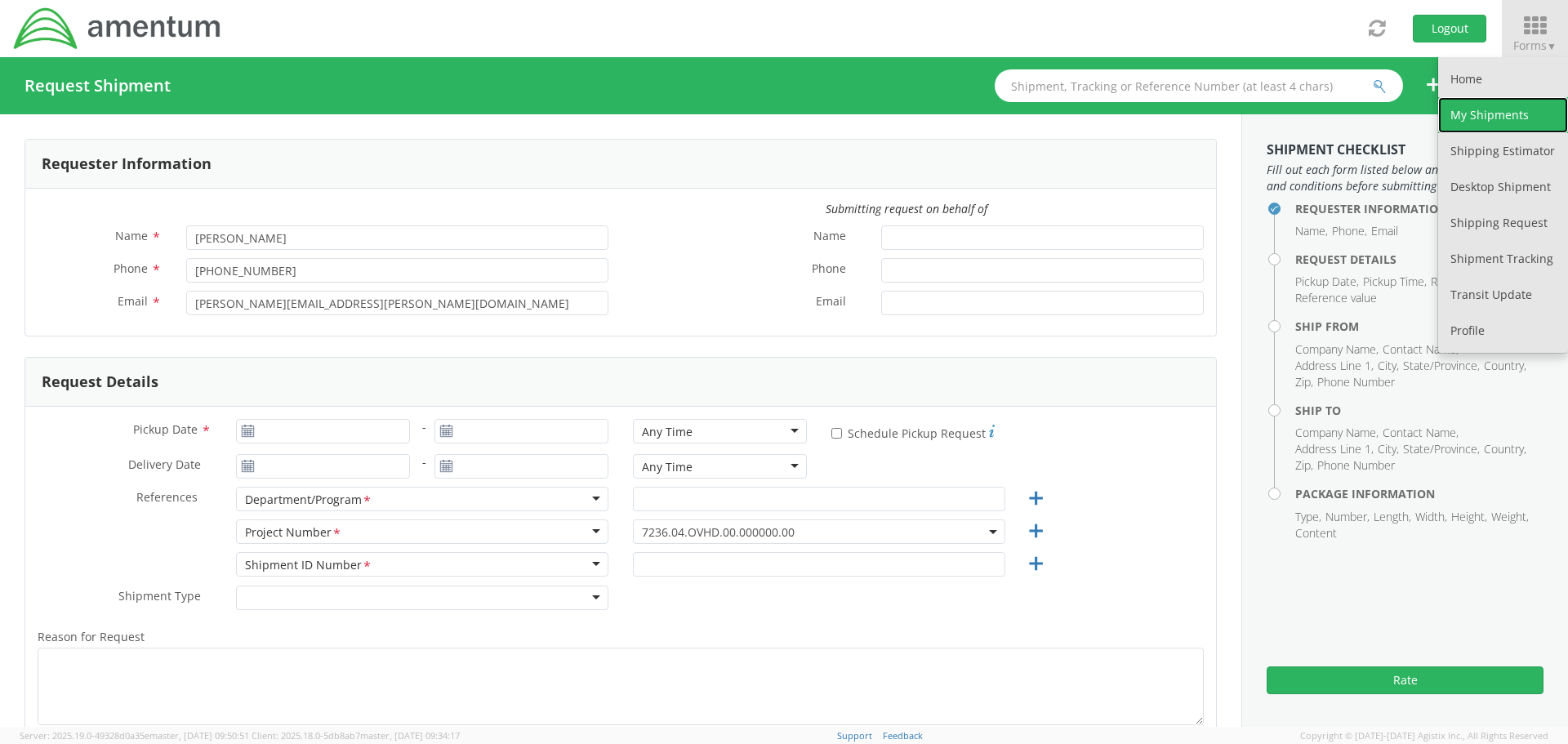
click at [1502, 115] on link "My Shipments" at bounding box center [1503, 115] width 130 height 36
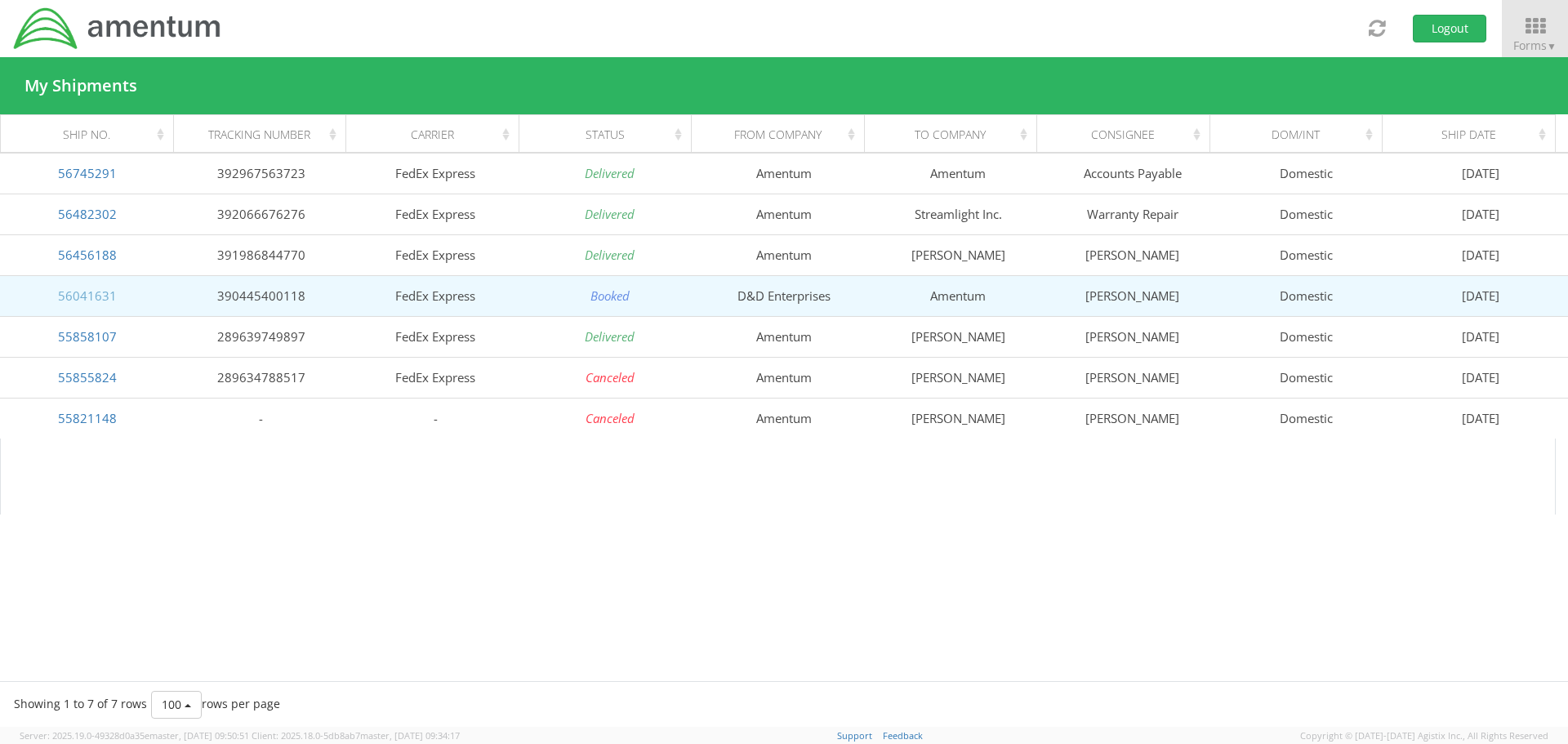
click at [95, 295] on link "56041631" at bounding box center [87, 296] width 59 height 16
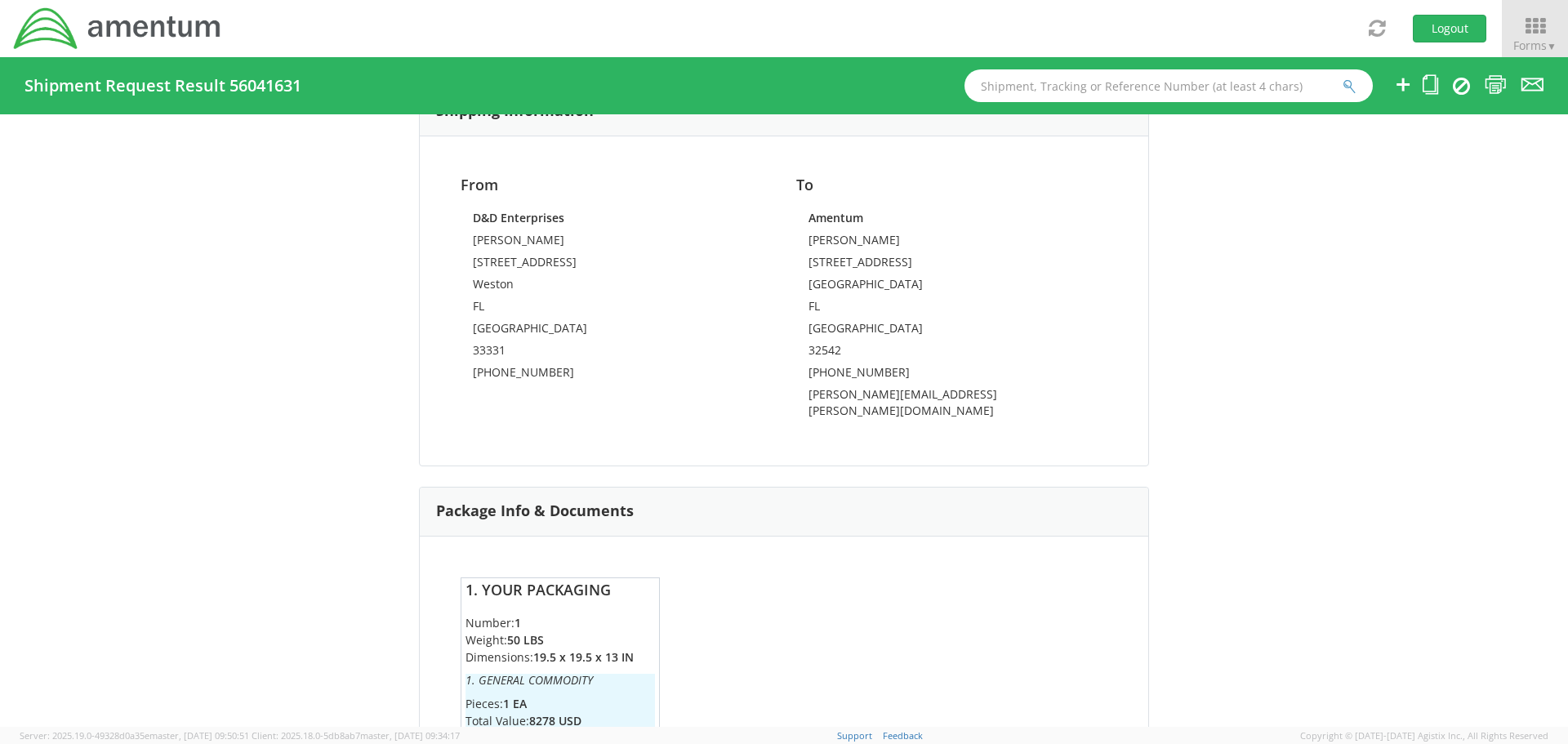
scroll to position [1021, 0]
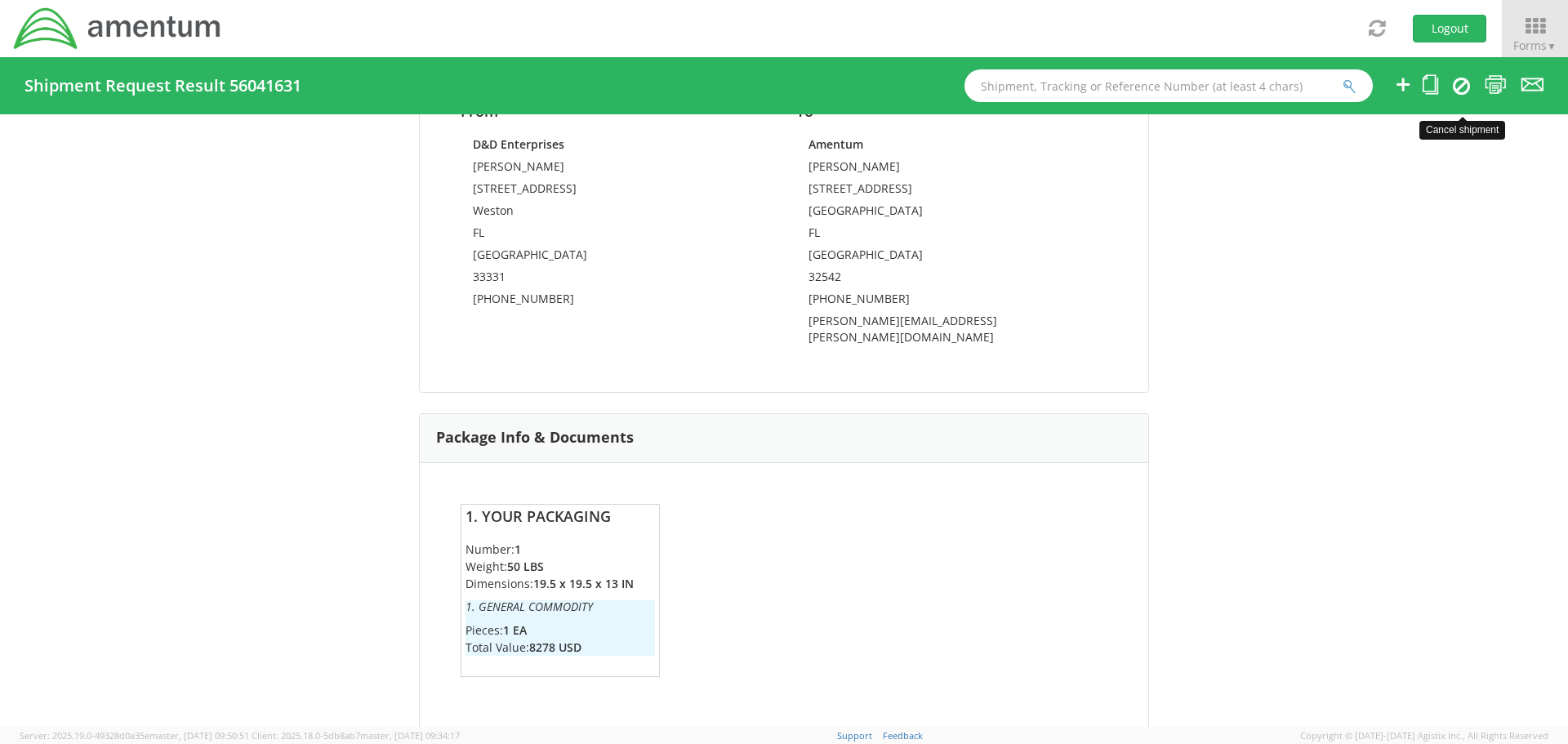
click at [1461, 82] on icon at bounding box center [1461, 86] width 17 height 20
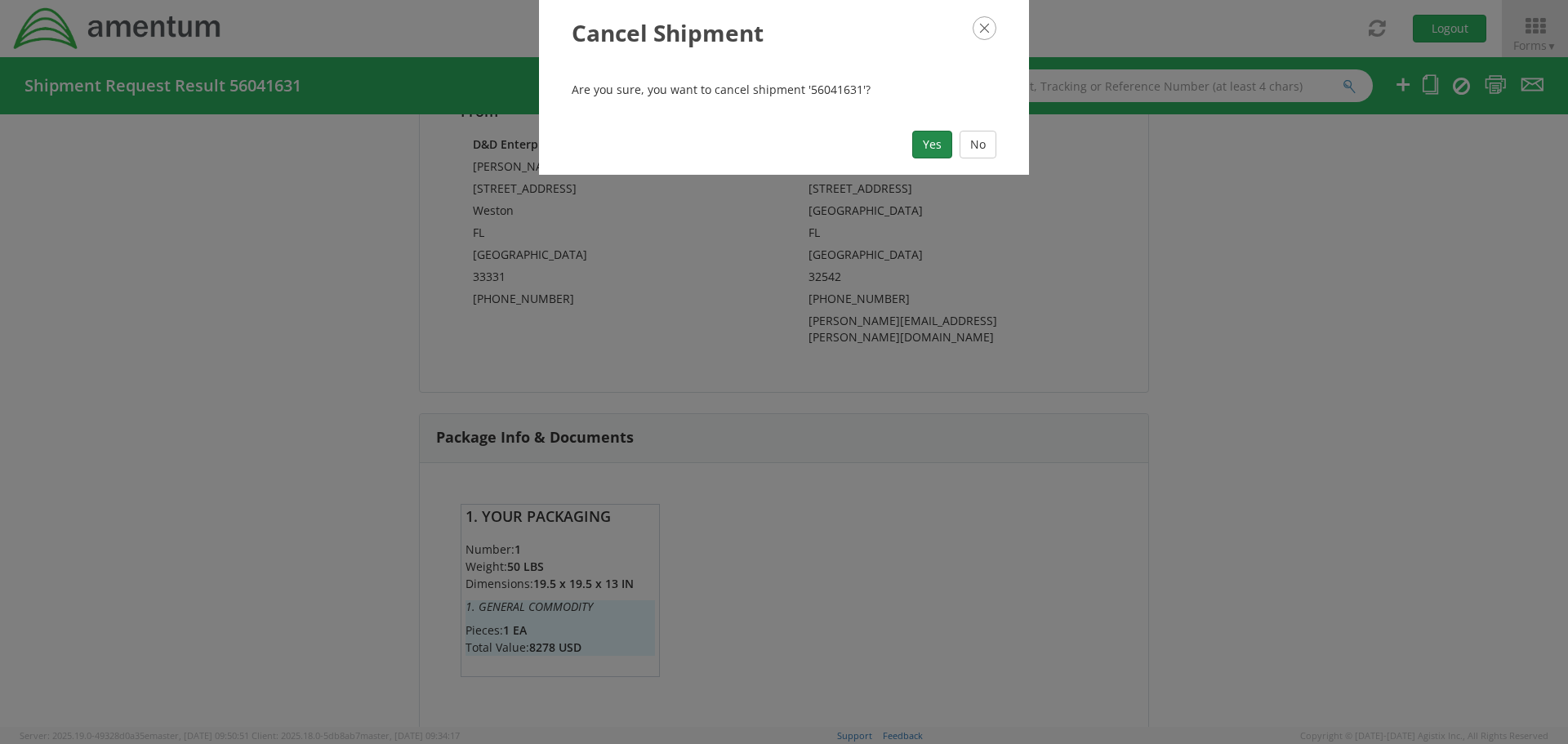
click at [932, 139] on button "Yes" at bounding box center [932, 145] width 40 height 28
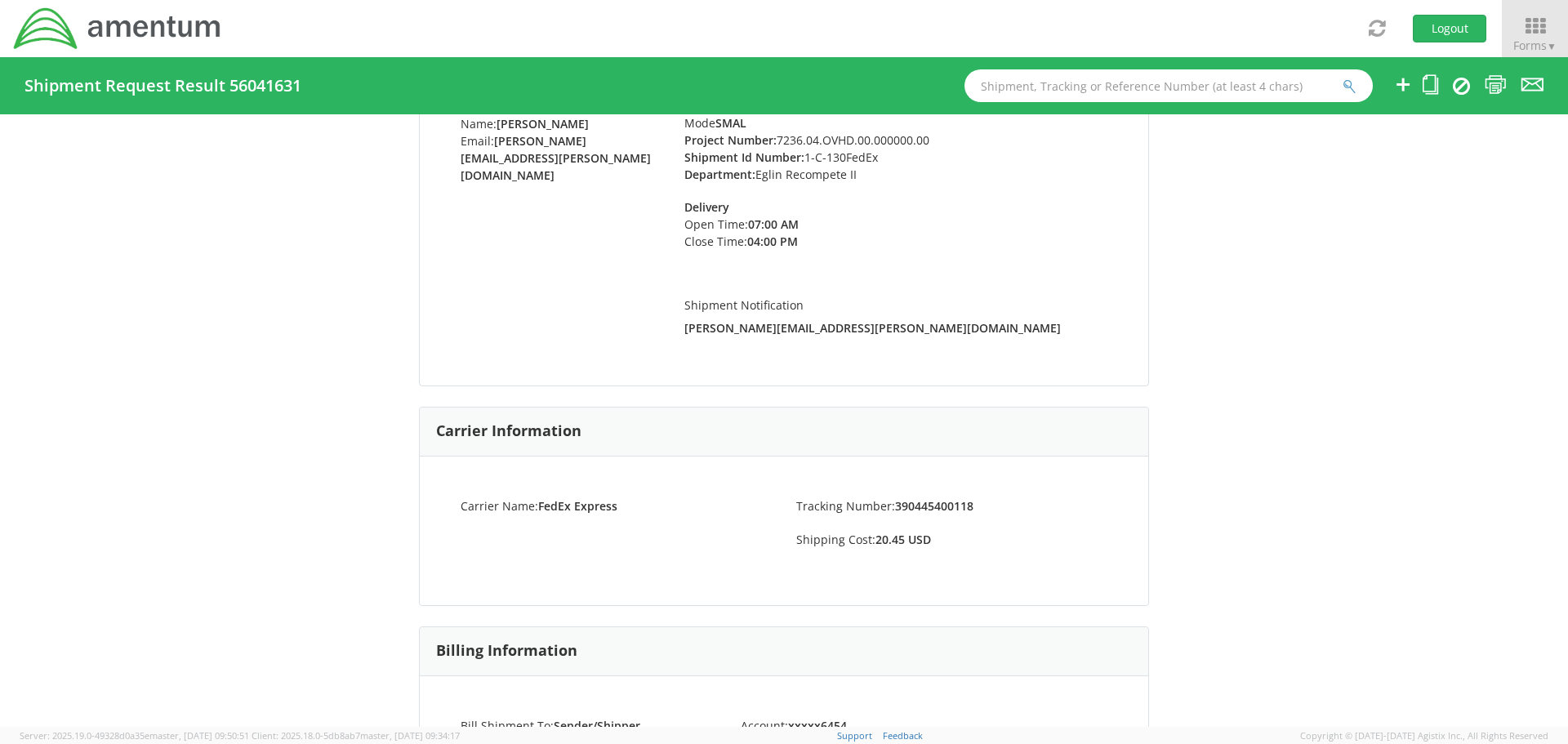
scroll to position [0, 0]
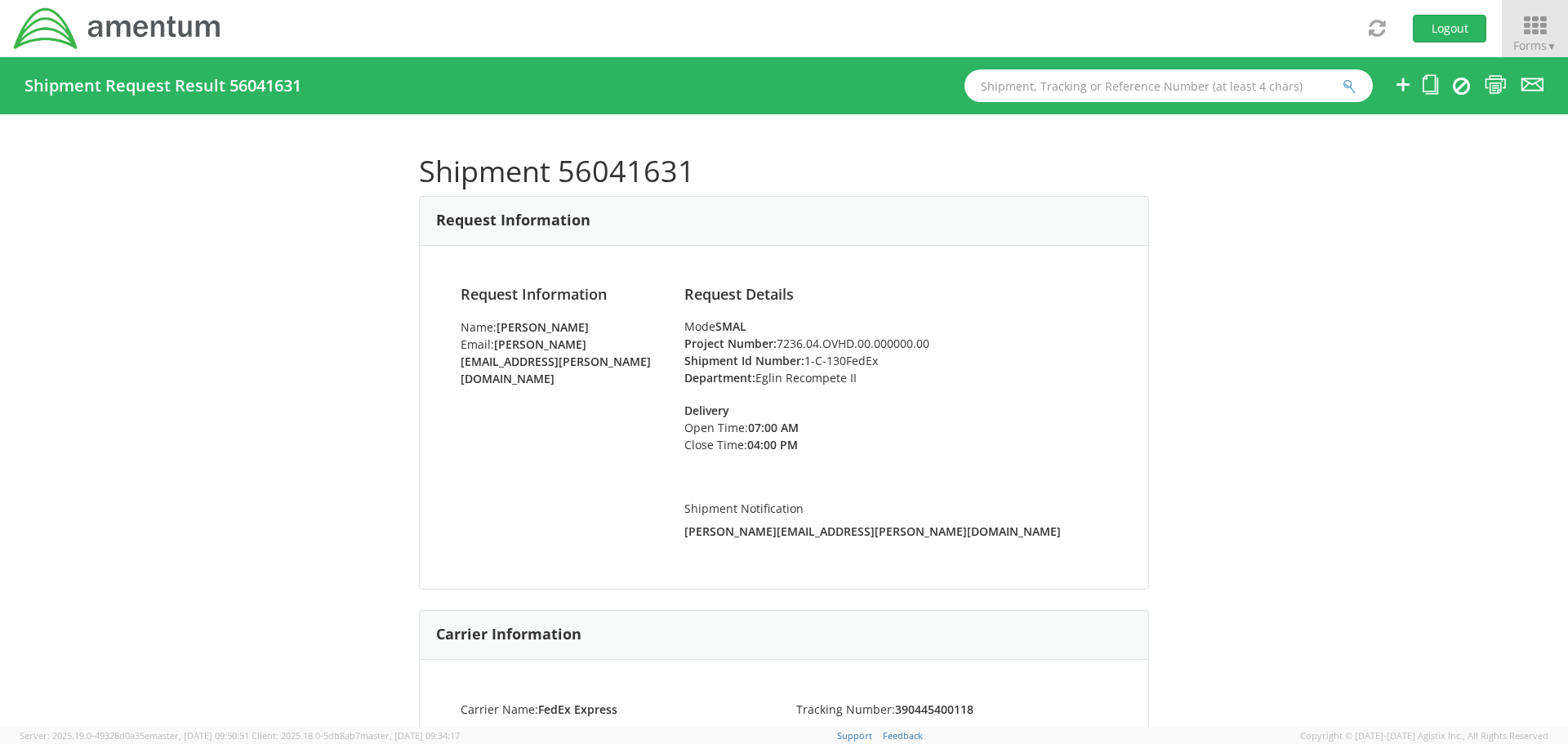
click at [1543, 29] on icon at bounding box center [1535, 26] width 76 height 23
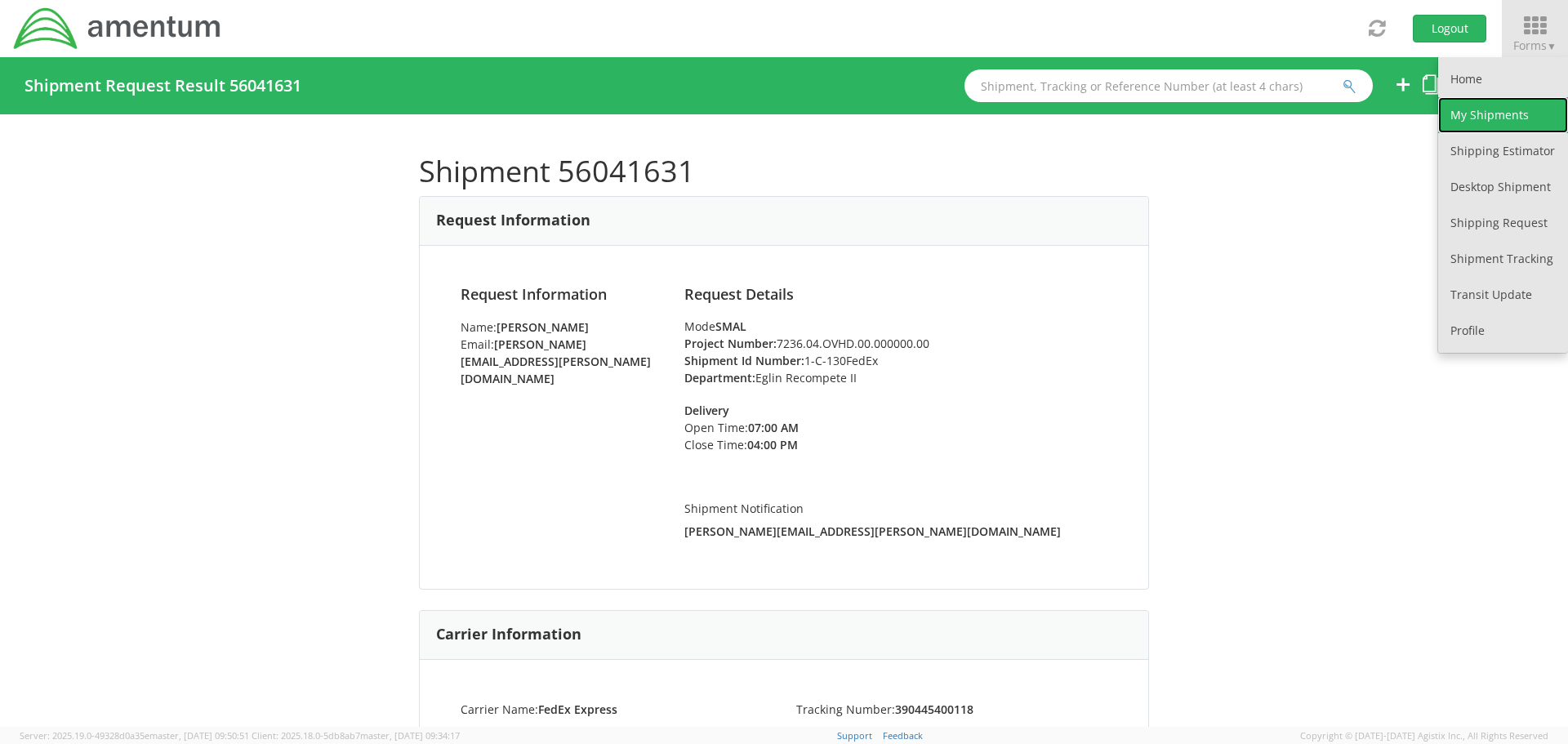
click at [1510, 115] on link "My Shipments" at bounding box center [1503, 115] width 130 height 36
